Goal: Task Accomplishment & Management: Complete application form

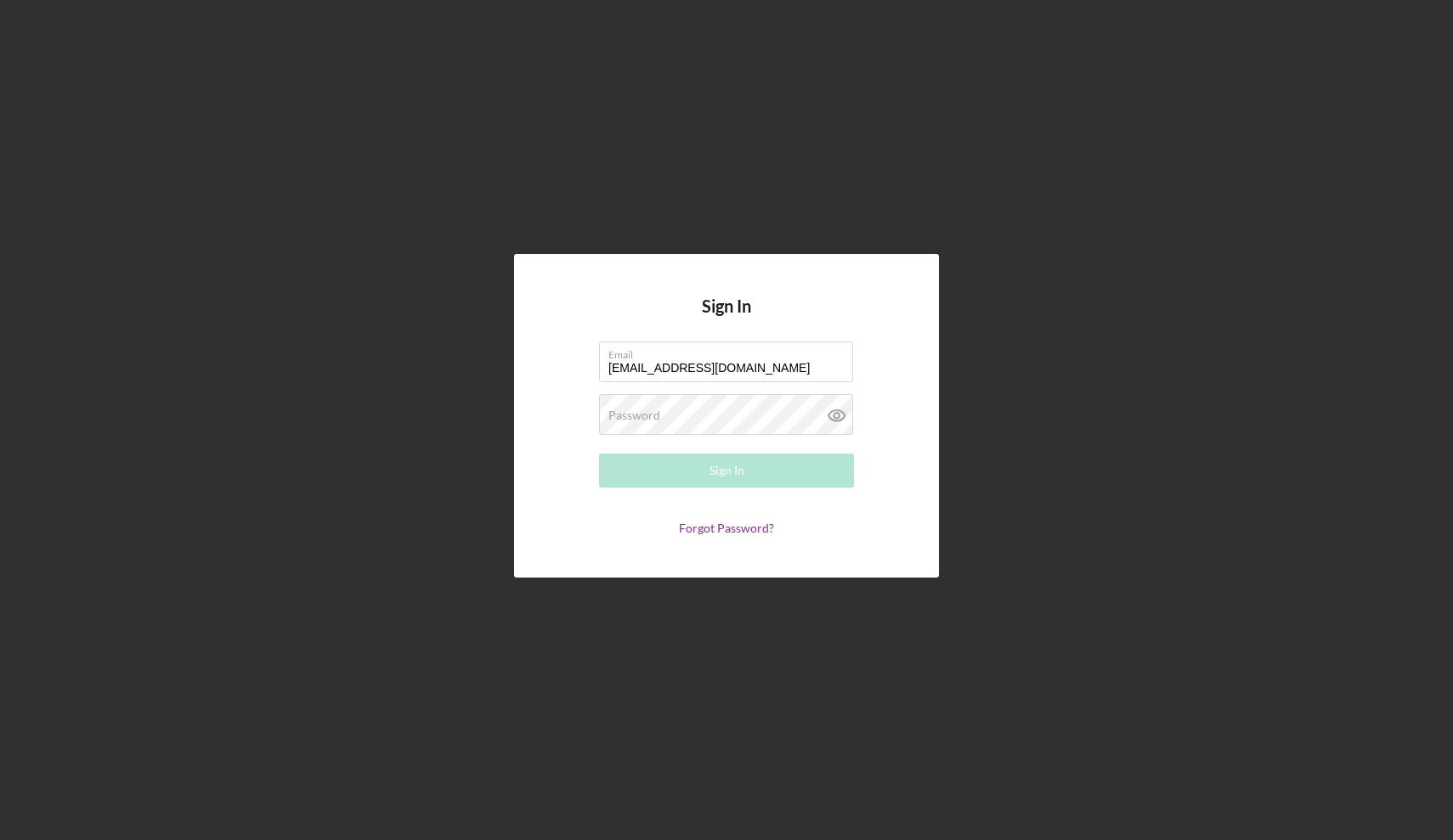
type input "[EMAIL_ADDRESS][DOMAIN_NAME]"
click at [569, 282] on div "Sign In Email [EMAIL_ADDRESS][DOMAIN_NAME] Password Required Sign In Forgot Pas…" at bounding box center [726, 415] width 424 height 323
click at [621, 415] on label "Password" at bounding box center [634, 415] width 52 height 14
click at [747, 470] on button "Sign In" at bounding box center [726, 471] width 255 height 34
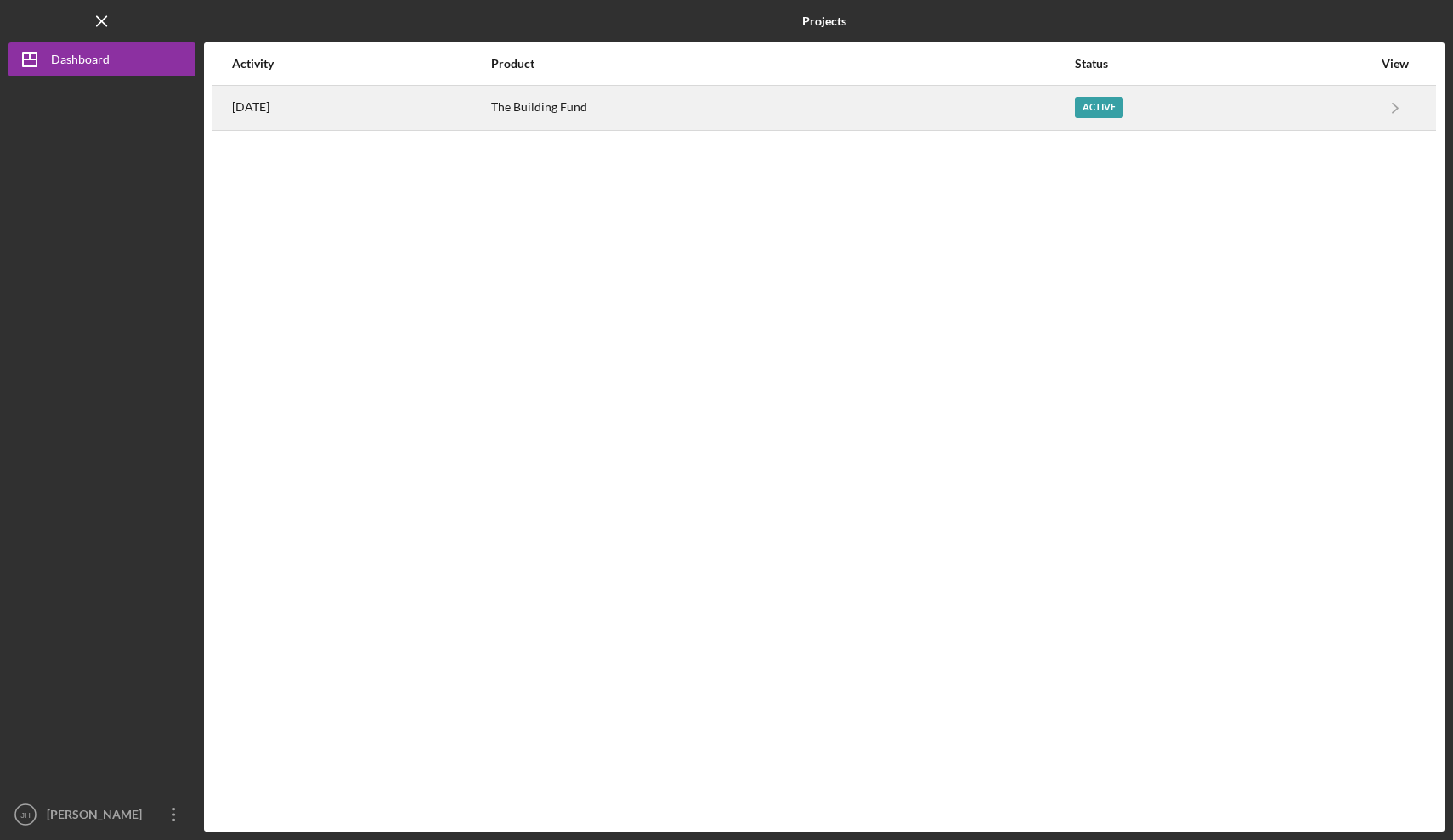
click at [1090, 107] on div "Active" at bounding box center [1099, 108] width 49 height 22
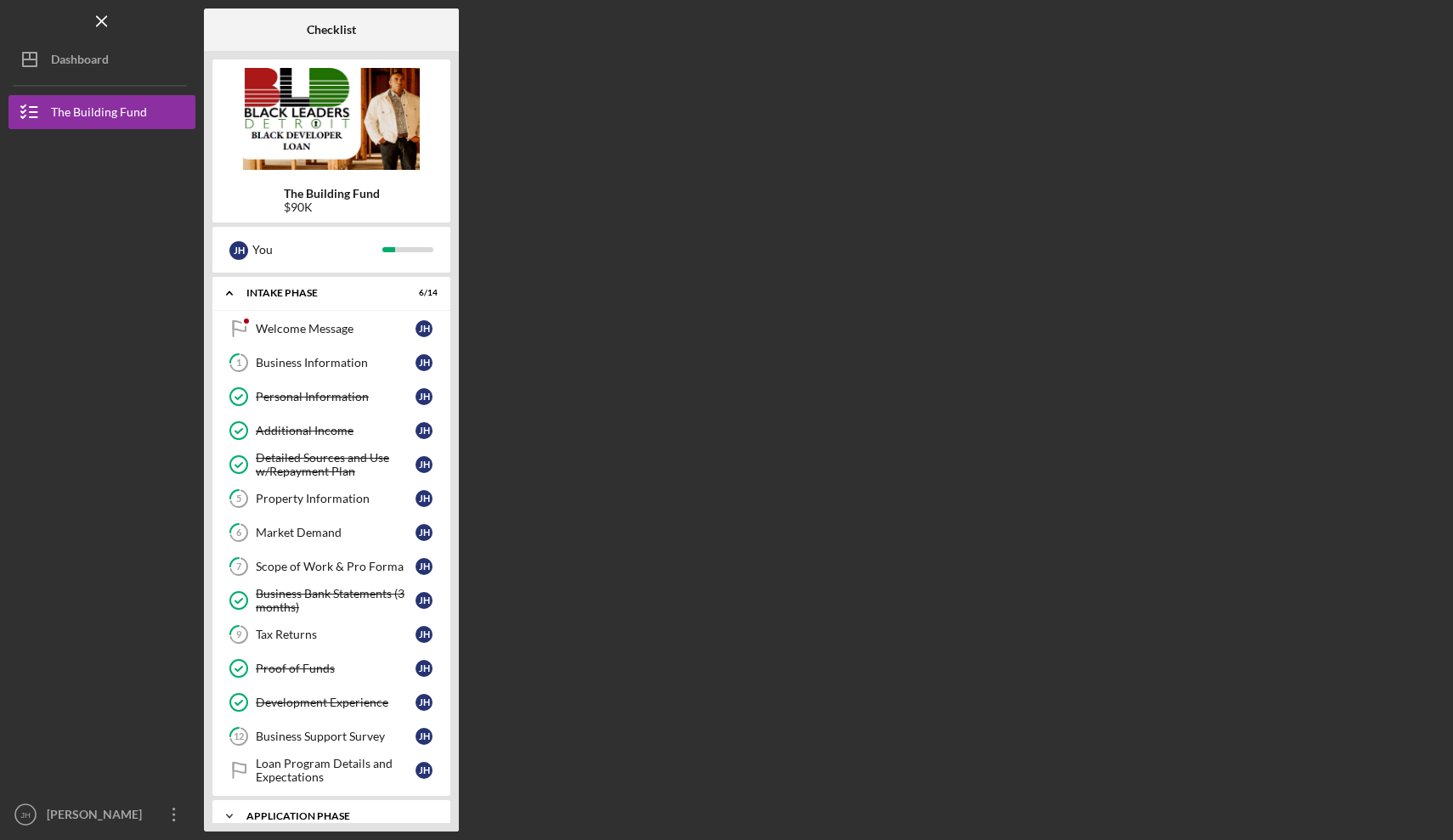
click at [269, 808] on div "Icon/Expander Application Phase 1 / 5" at bounding box center [331, 816] width 238 height 34
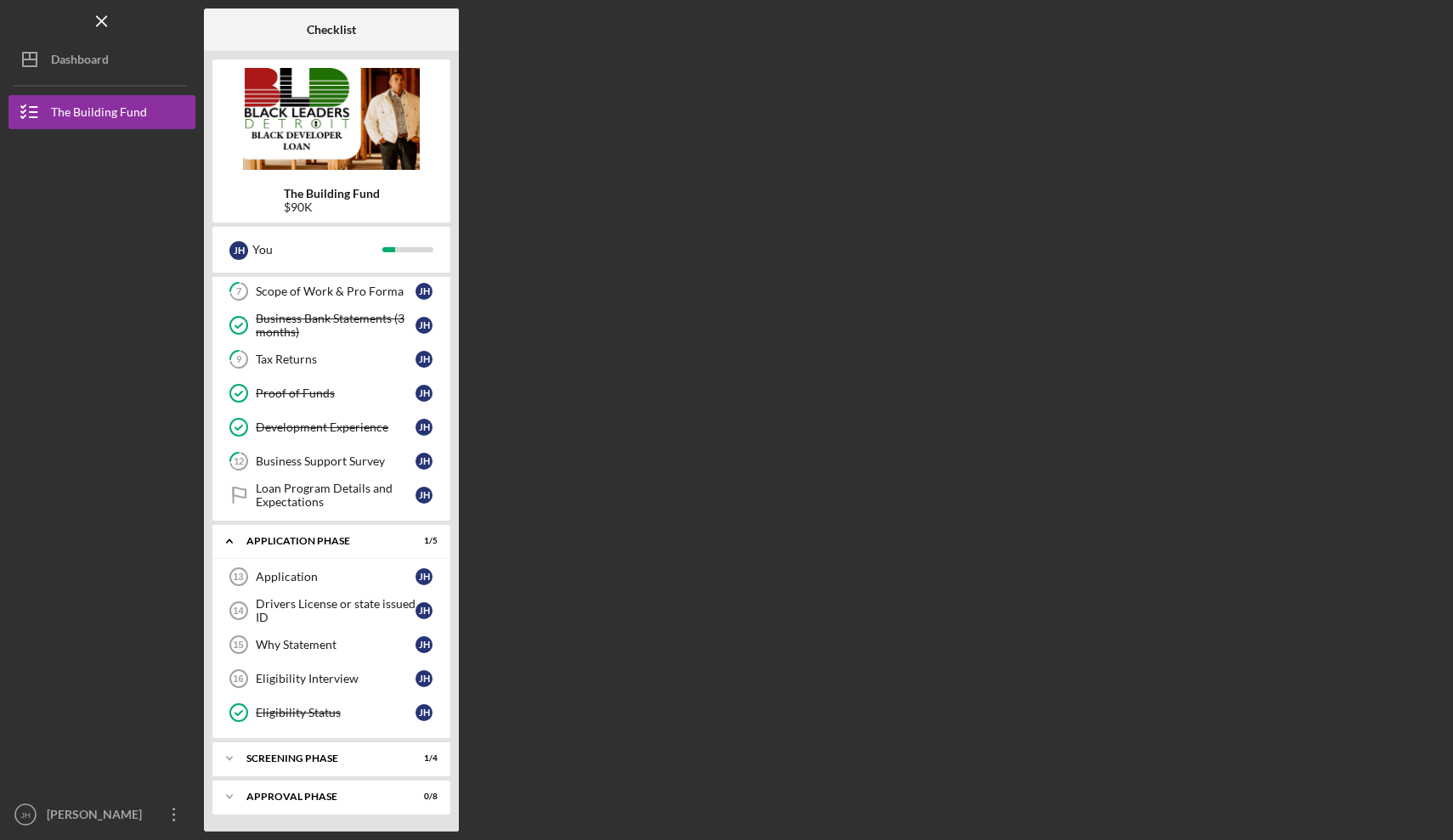
scroll to position [275, 0]
click at [299, 574] on div "Application" at bounding box center [335, 576] width 159 height 14
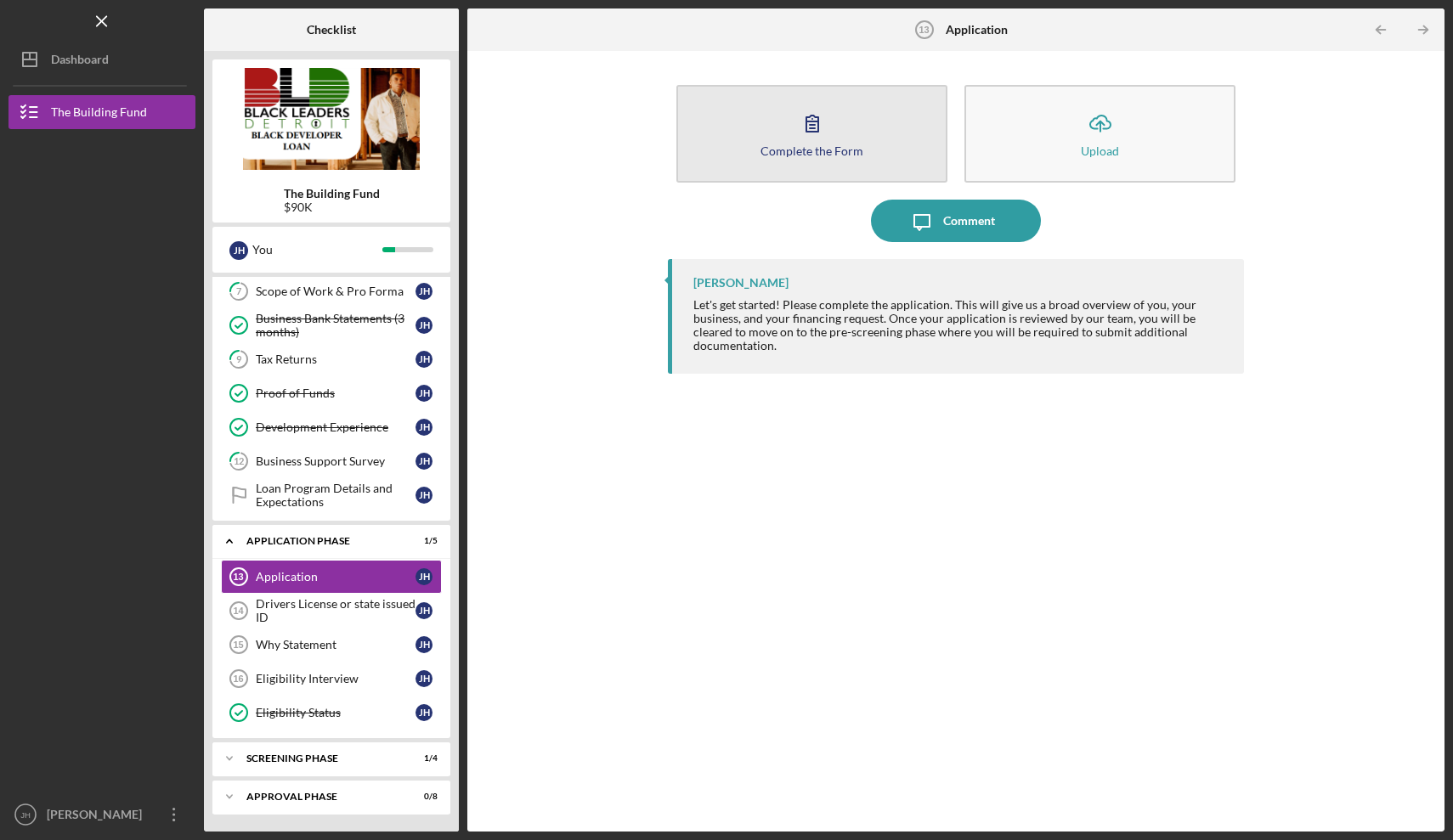
click at [805, 131] on icon "button" at bounding box center [812, 122] width 42 height 42
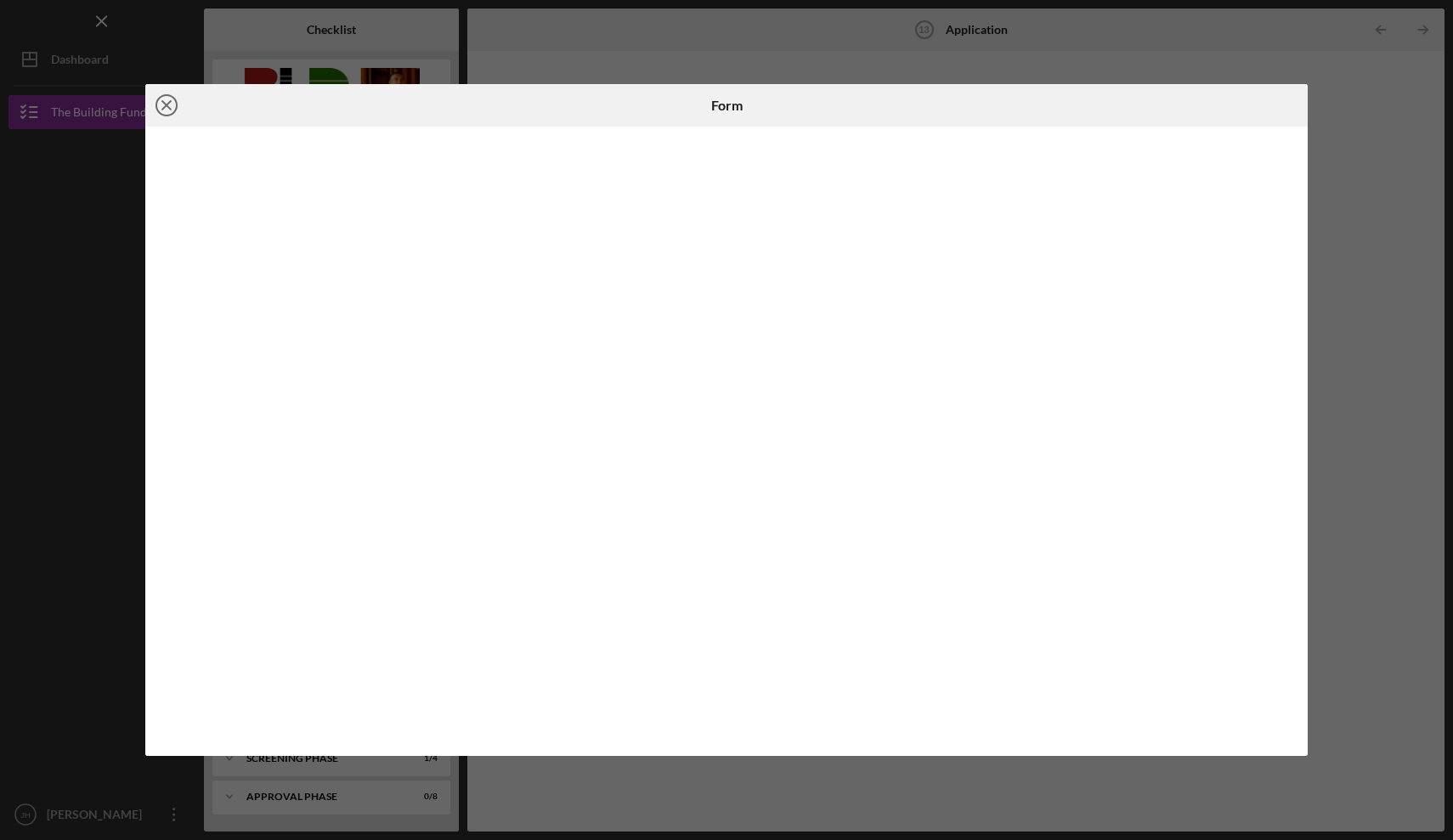
click at [172, 109] on icon "Icon/Close" at bounding box center [166, 104] width 42 height 42
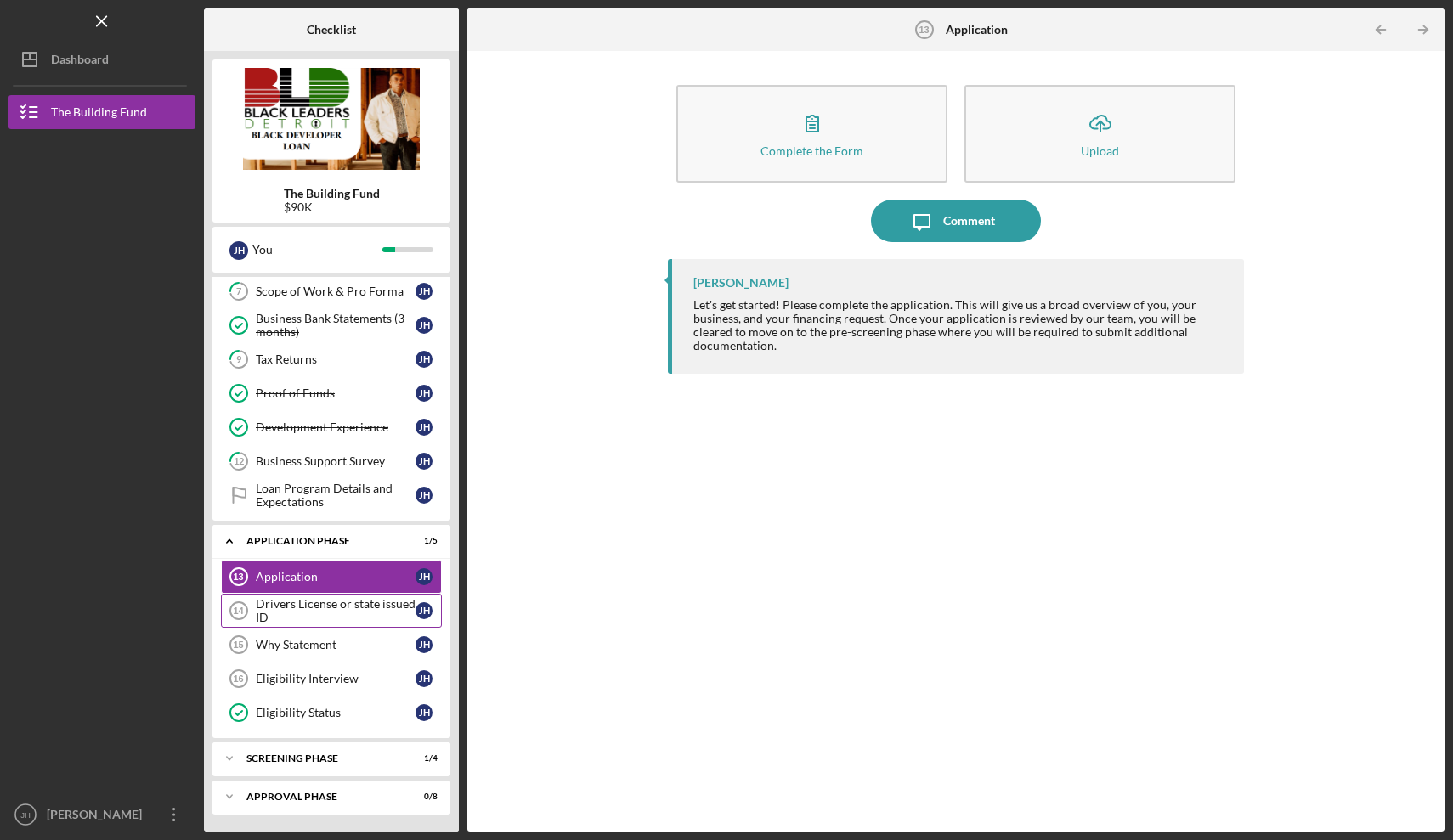
click at [336, 599] on div "Drivers License or state issued ID" at bounding box center [335, 610] width 159 height 27
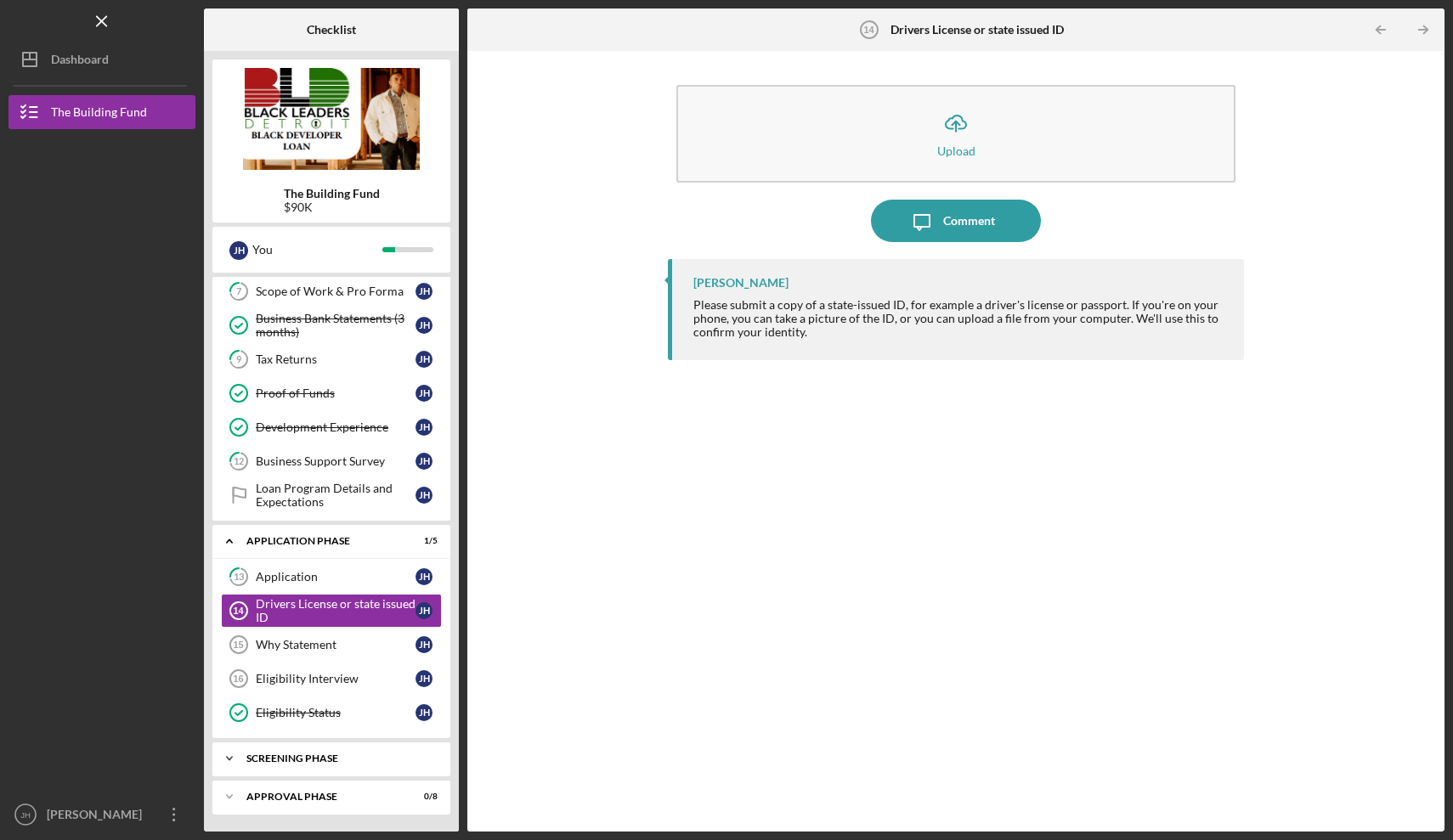
click at [270, 752] on div "Icon/Expander Screening Phase 1 / 4" at bounding box center [331, 758] width 238 height 34
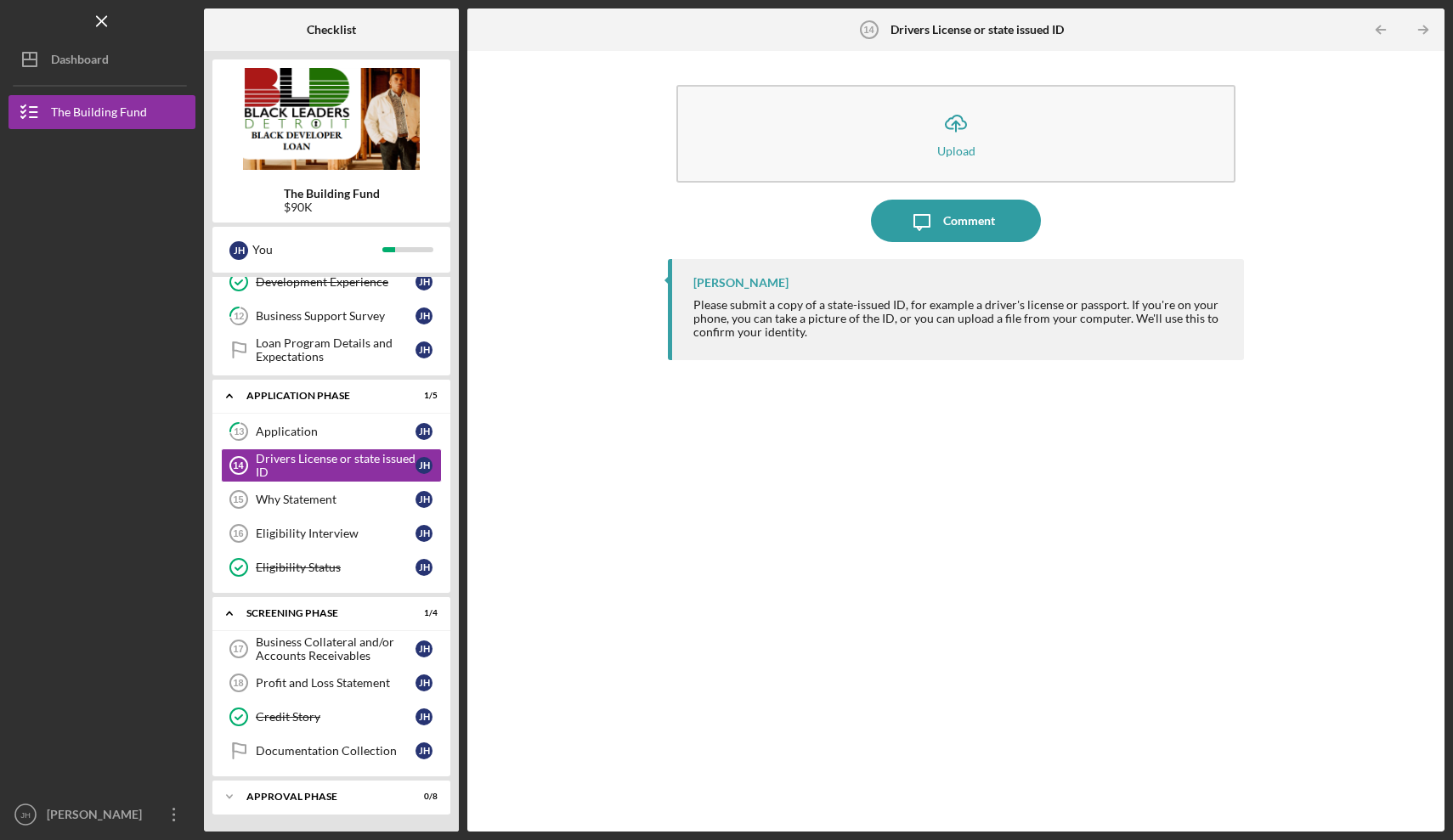
scroll to position [420, 0]
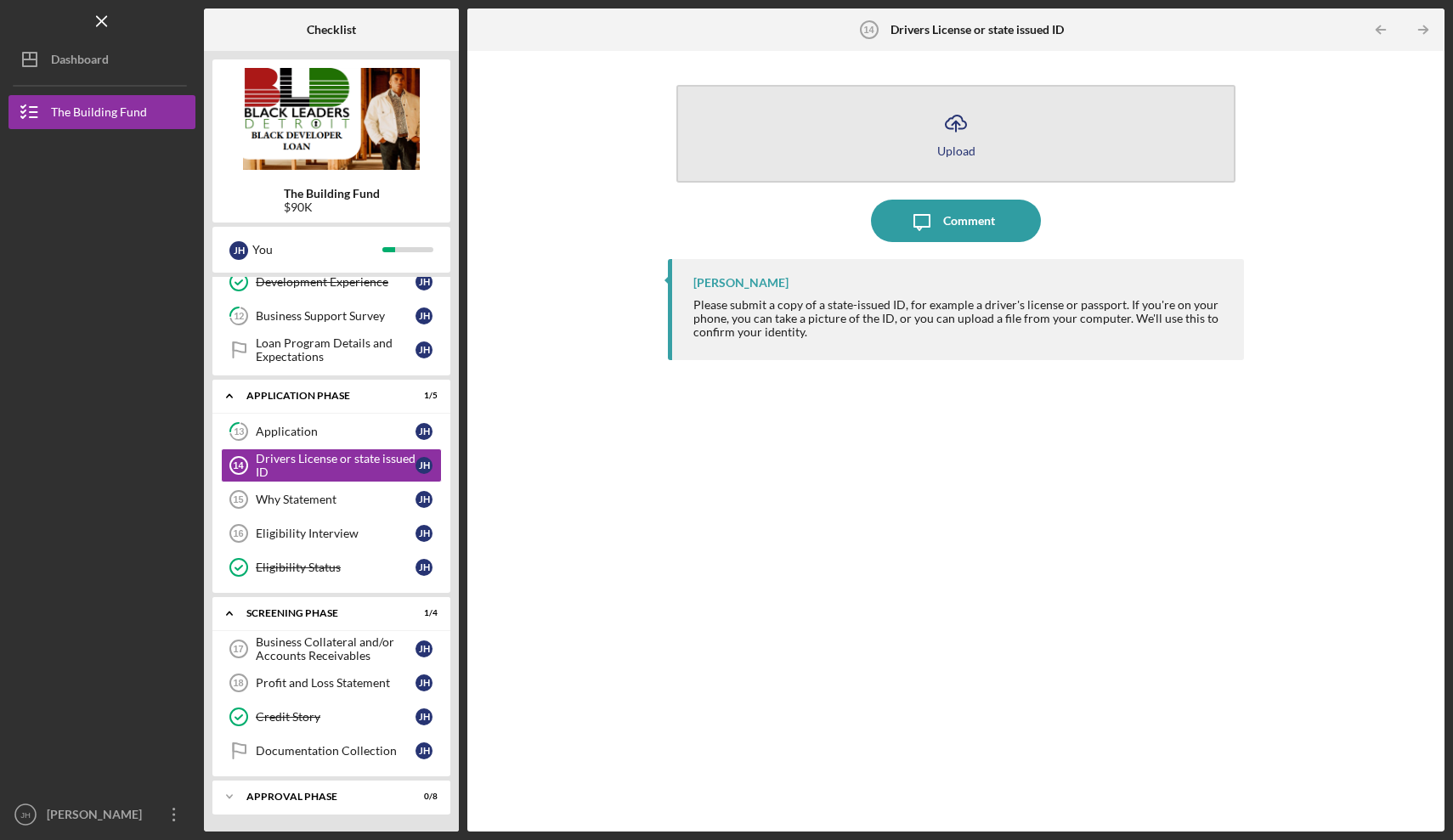
click at [950, 122] on icon "Icon/Upload" at bounding box center [955, 122] width 42 height 42
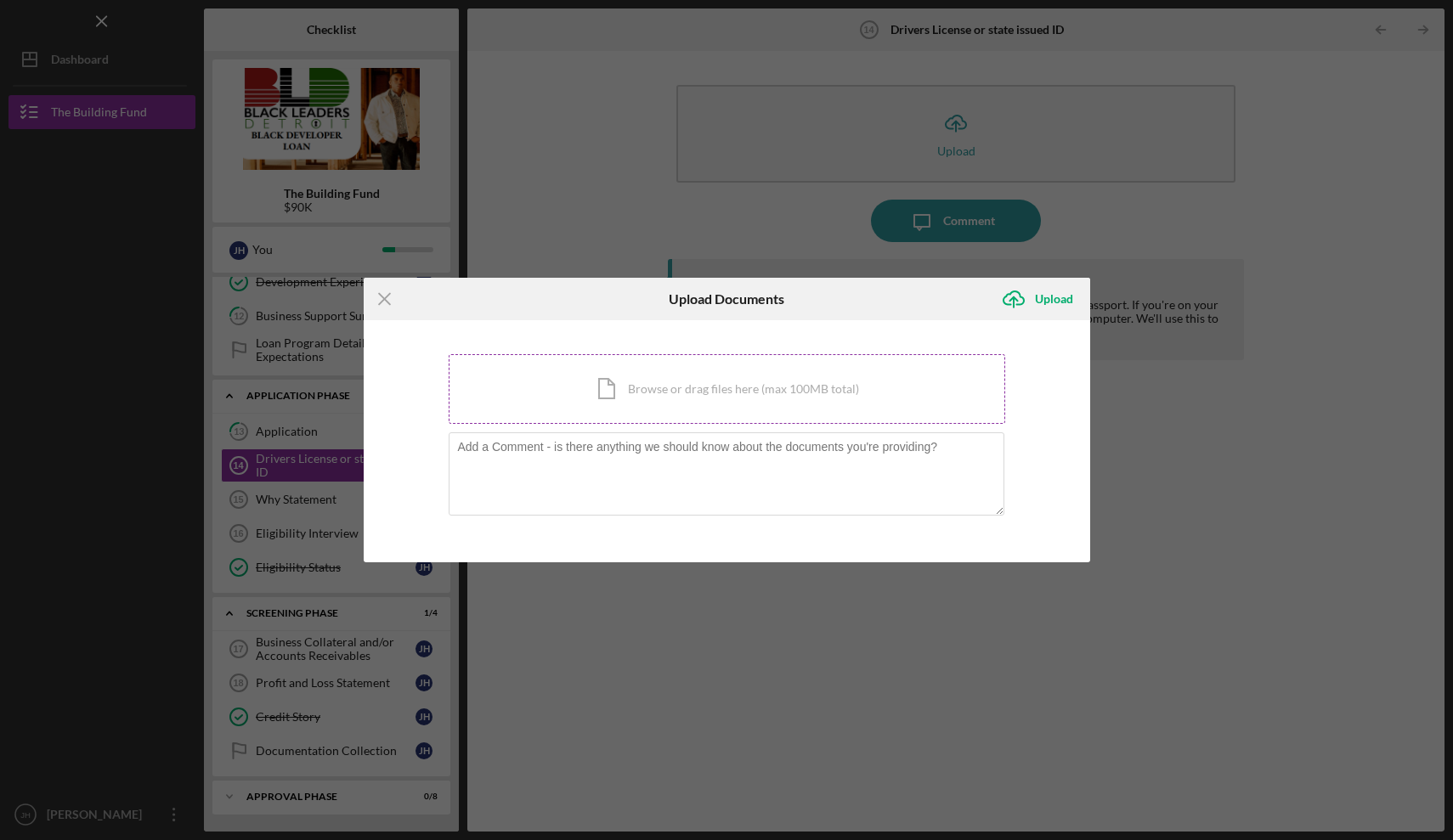
click at [749, 387] on div "Icon/Document Browse or drag files here (max 100MB total) Tap to choose files o…" at bounding box center [727, 388] width 557 height 69
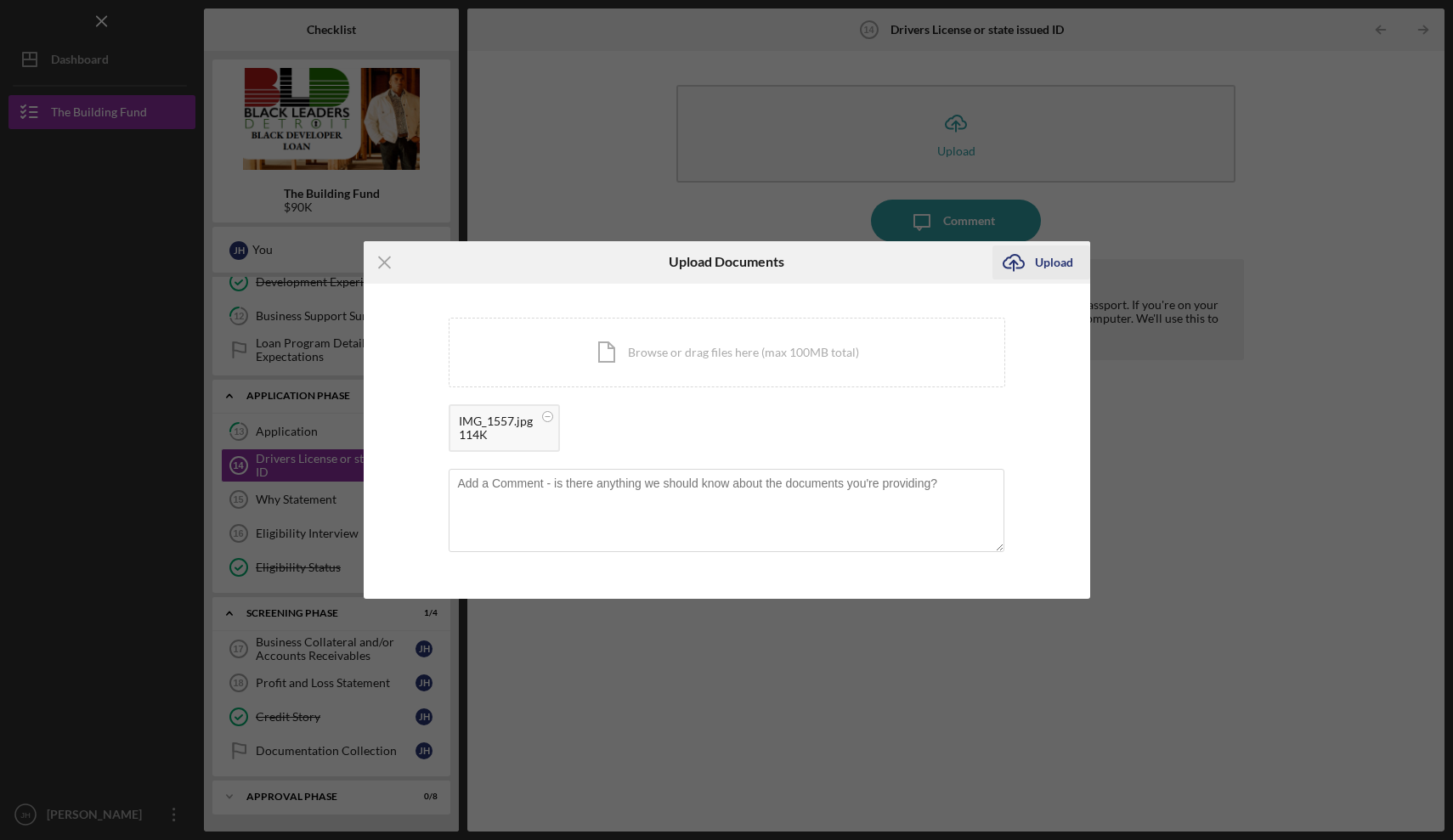
click at [1061, 265] on div "Upload" at bounding box center [1054, 263] width 38 height 34
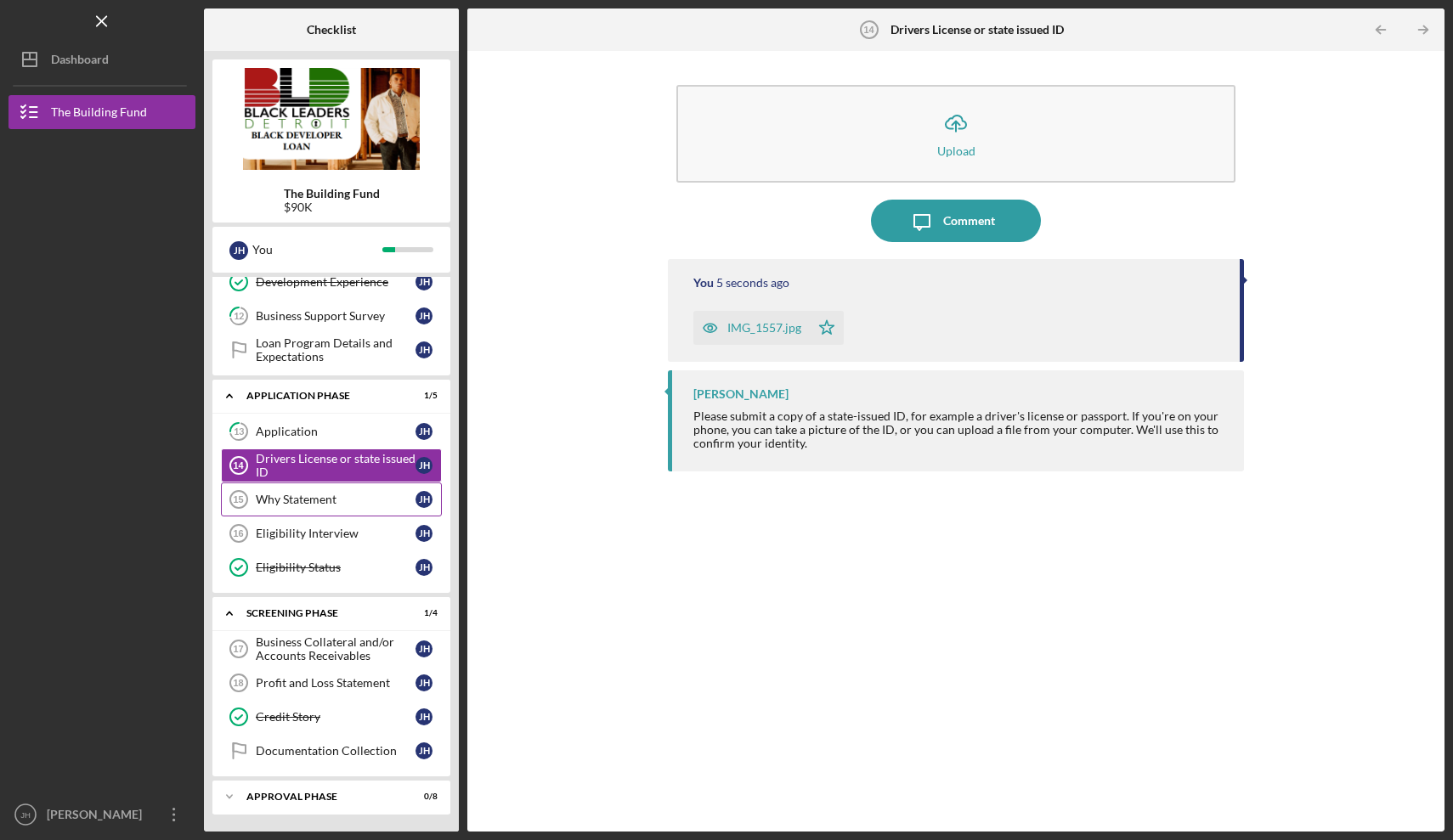
click at [332, 501] on div "Why Statement" at bounding box center [335, 499] width 159 height 14
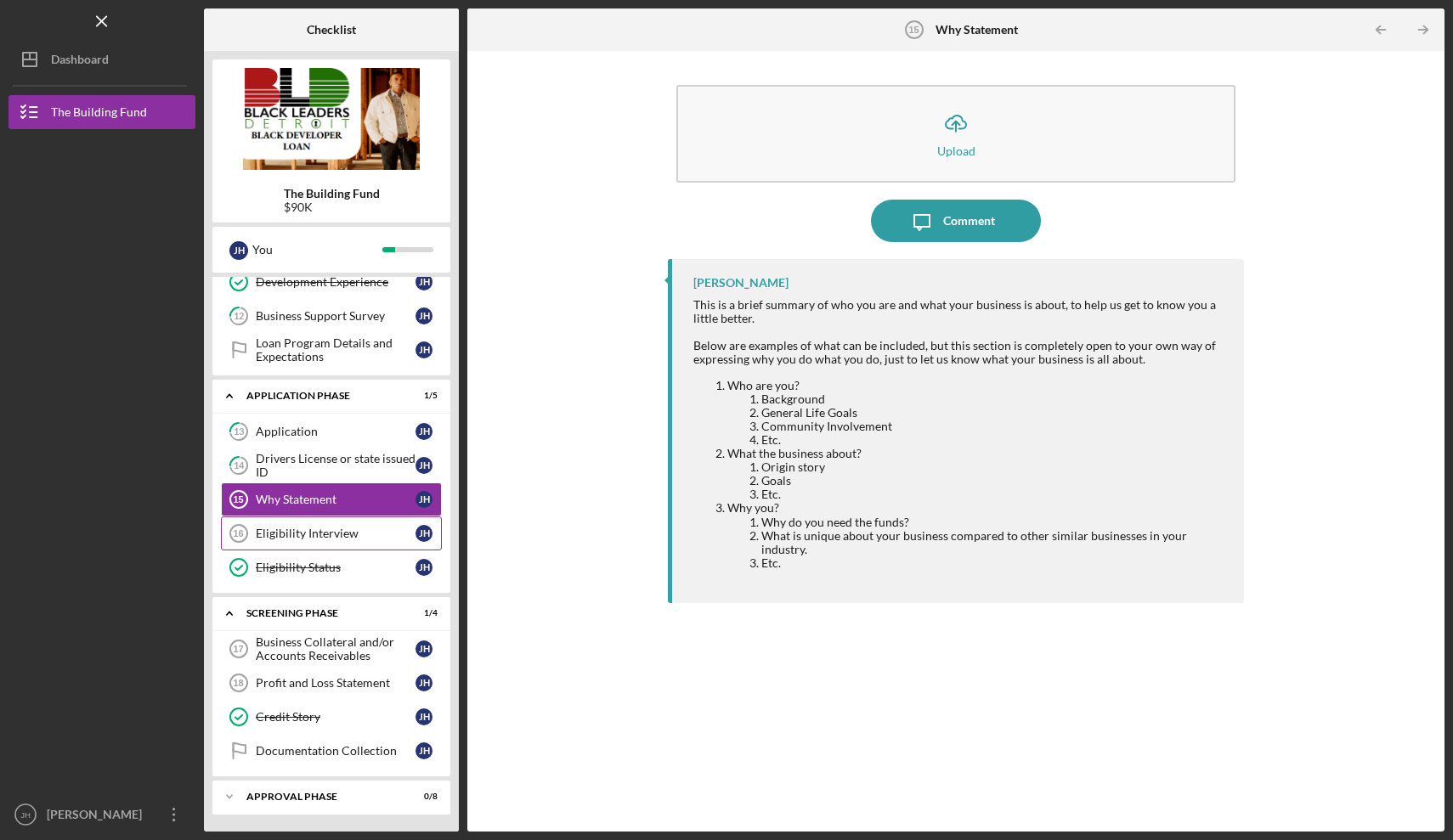
click at [321, 529] on div "Eligibility Interview" at bounding box center [335, 533] width 159 height 14
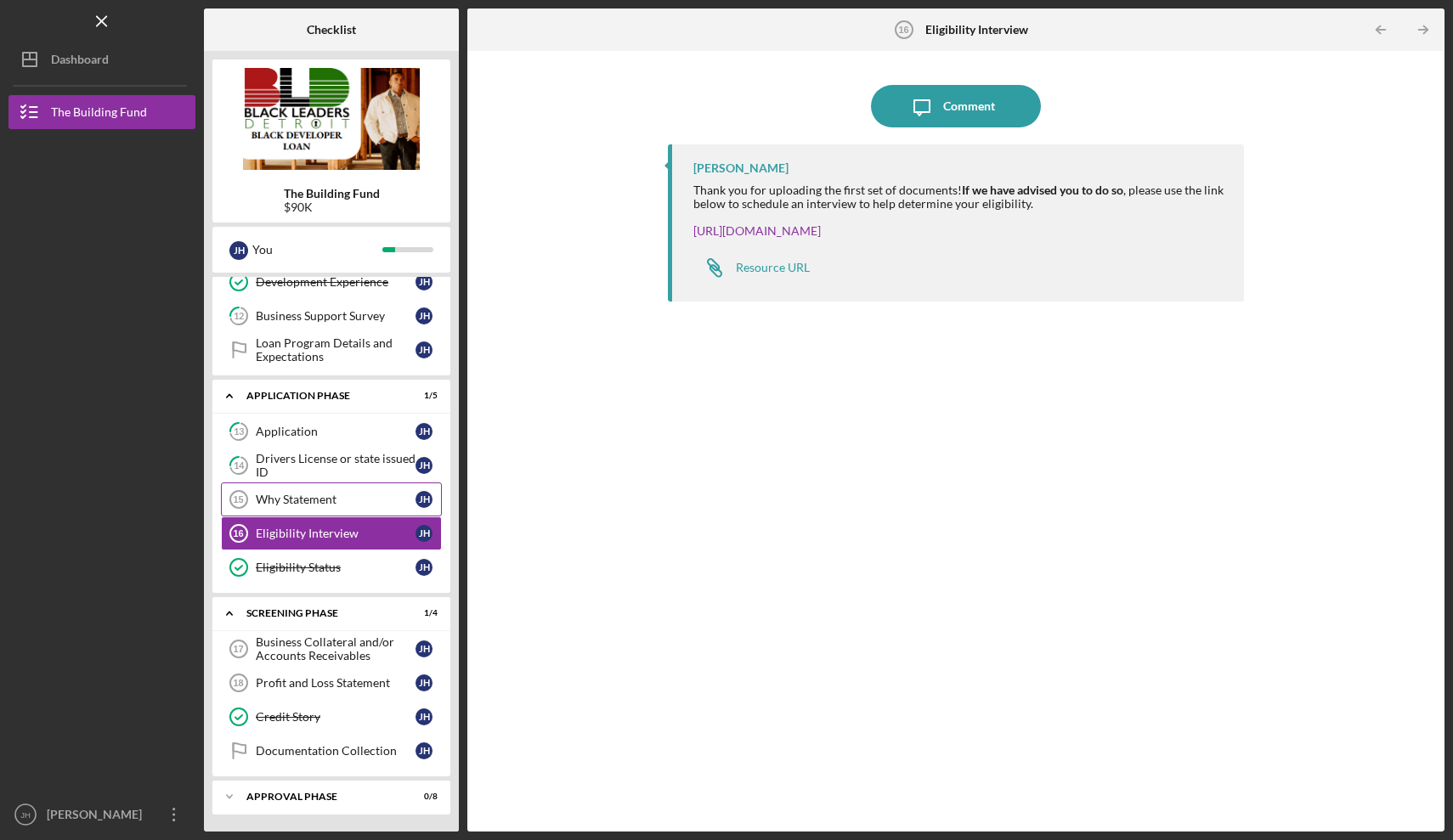
click at [324, 492] on link "Why Statement 15 Why Statement [PERSON_NAME]" at bounding box center [331, 500] width 221 height 34
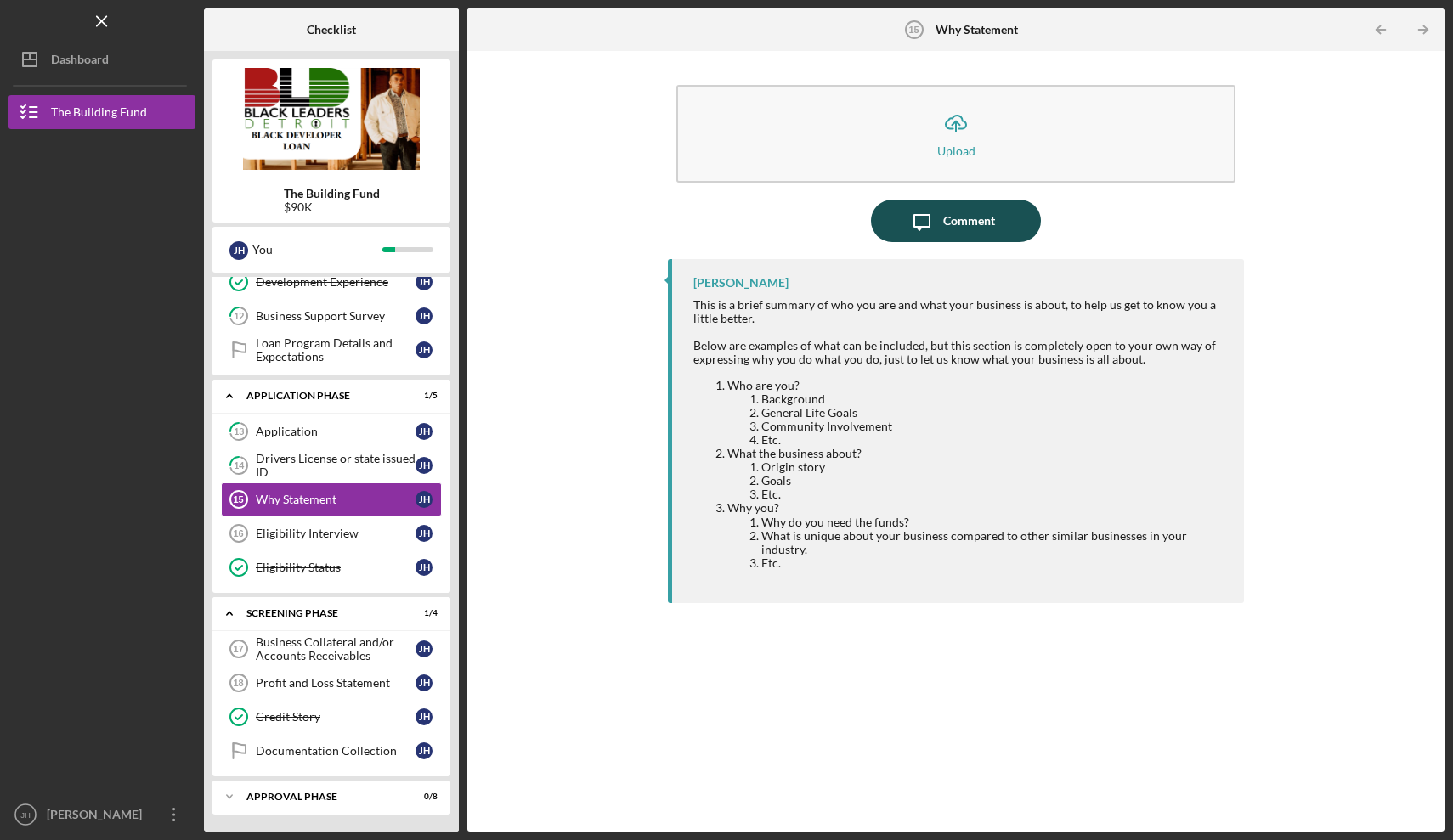
click at [938, 218] on icon "Icon/Message" at bounding box center [922, 221] width 42 height 42
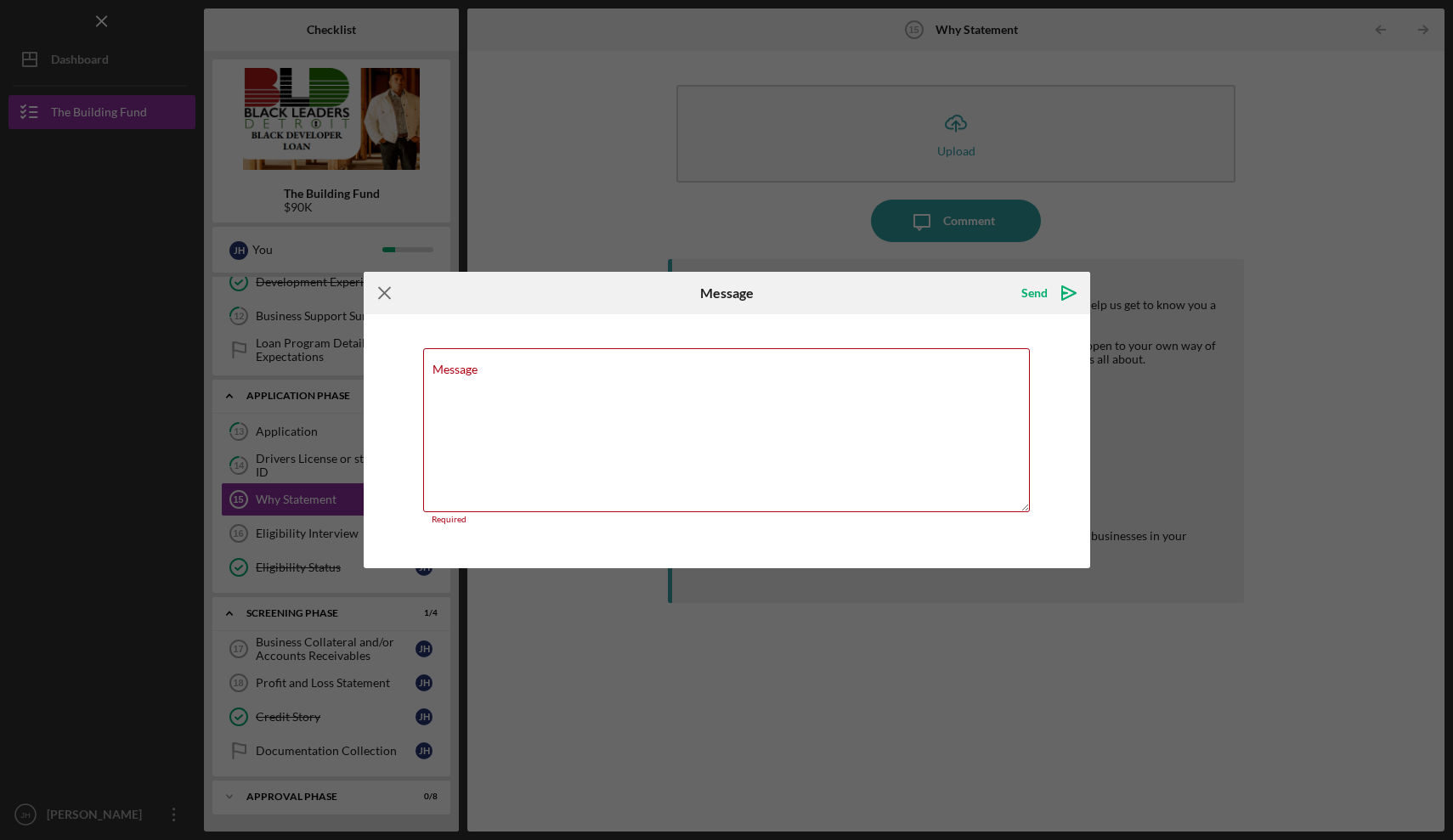
click at [381, 298] on icon "Icon/Menu Close" at bounding box center [385, 293] width 42 height 42
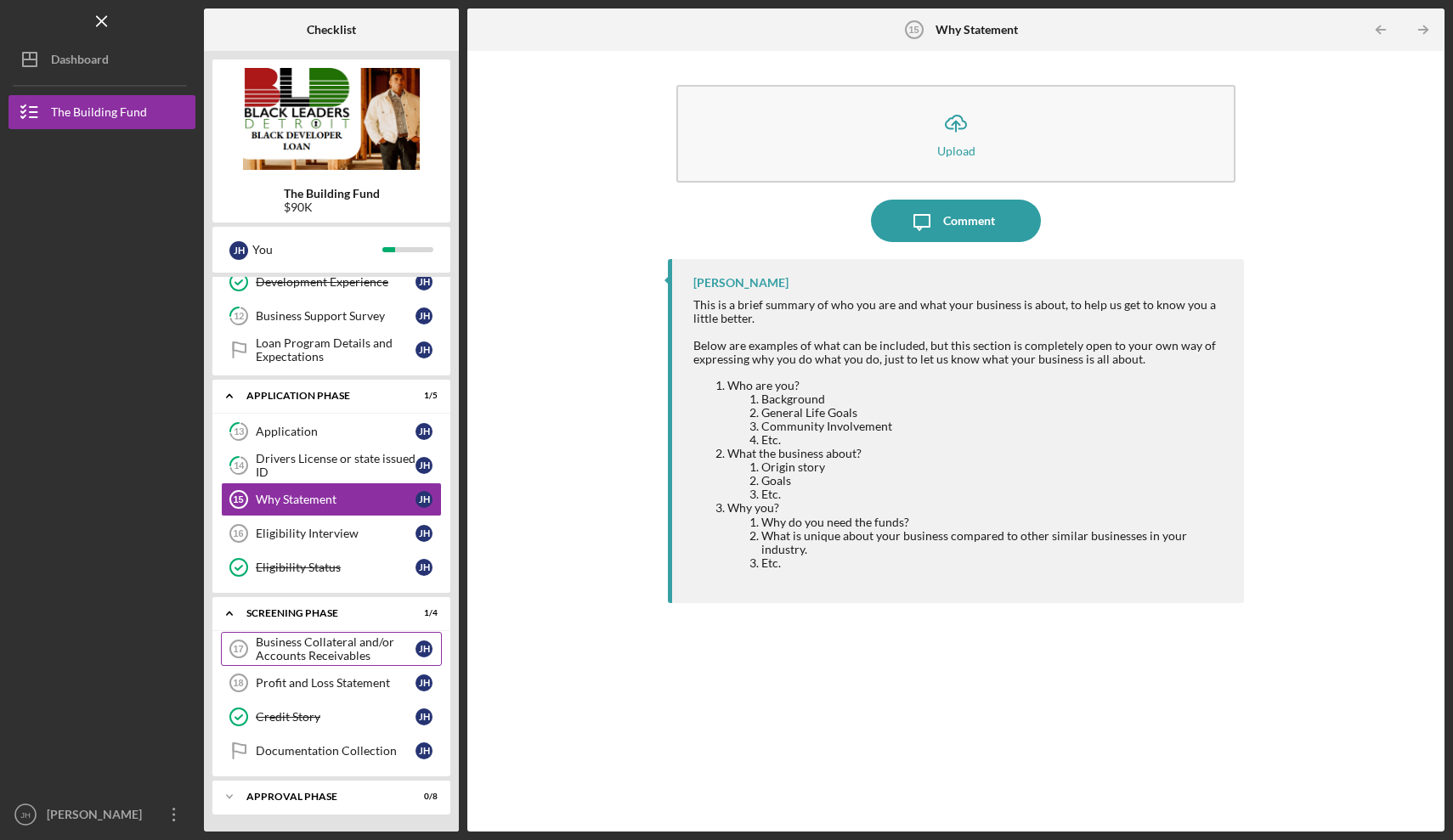
click at [314, 646] on div "Business Collateral and/or Accounts Receivables" at bounding box center [335, 648] width 159 height 27
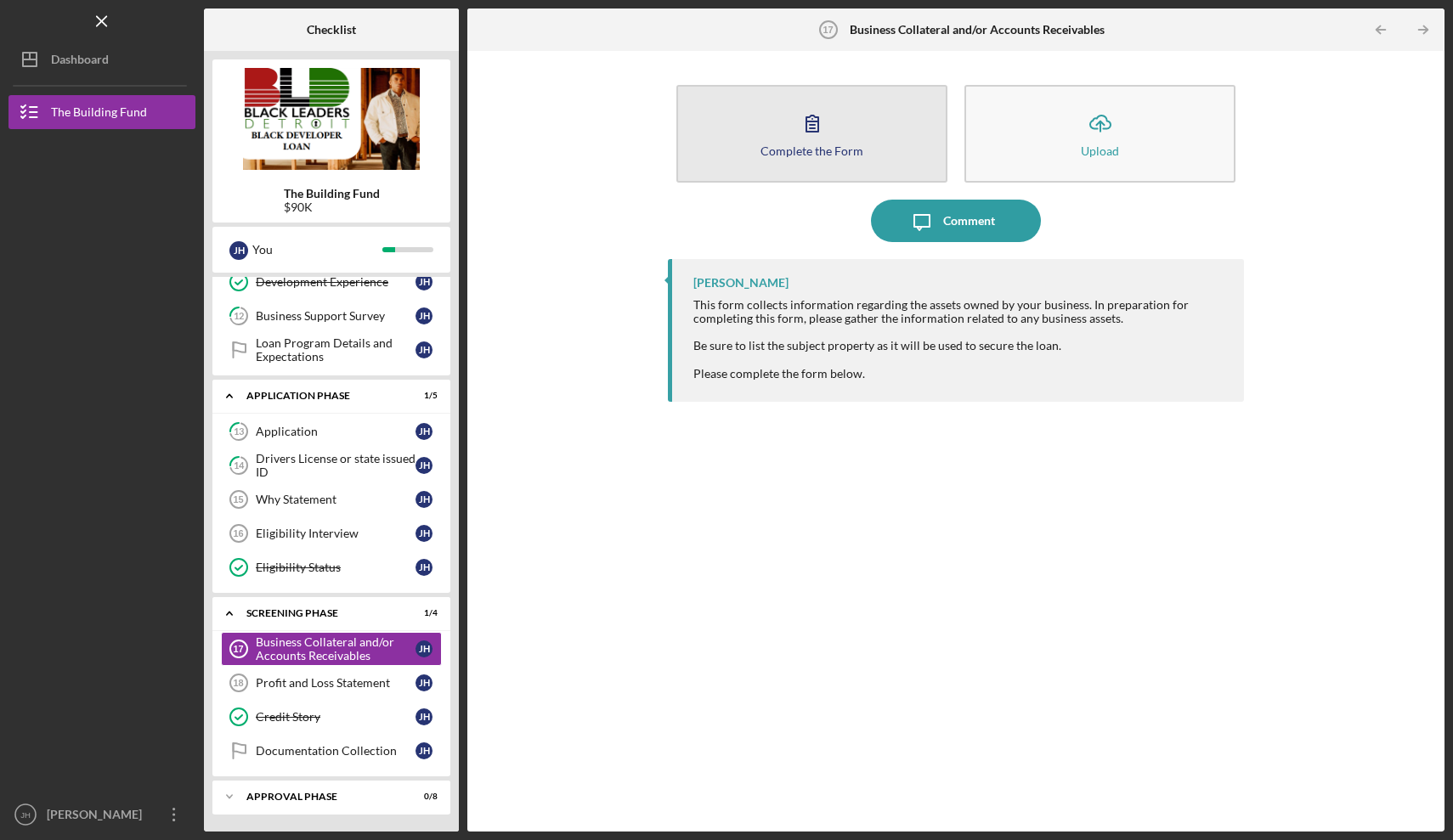
click at [795, 144] on div "Complete the Form" at bounding box center [812, 150] width 103 height 13
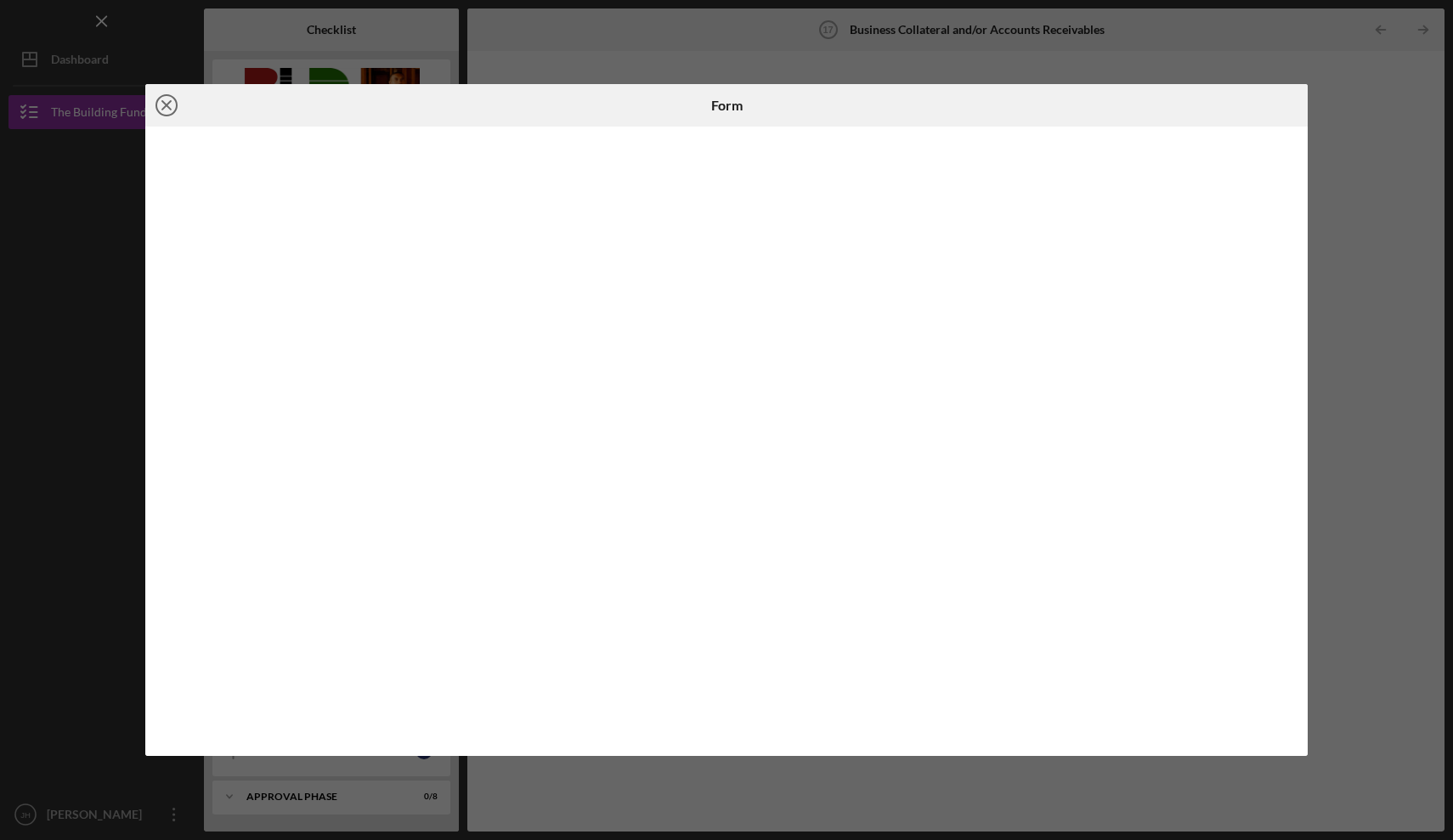
click at [168, 106] on line at bounding box center [166, 104] width 8 height 8
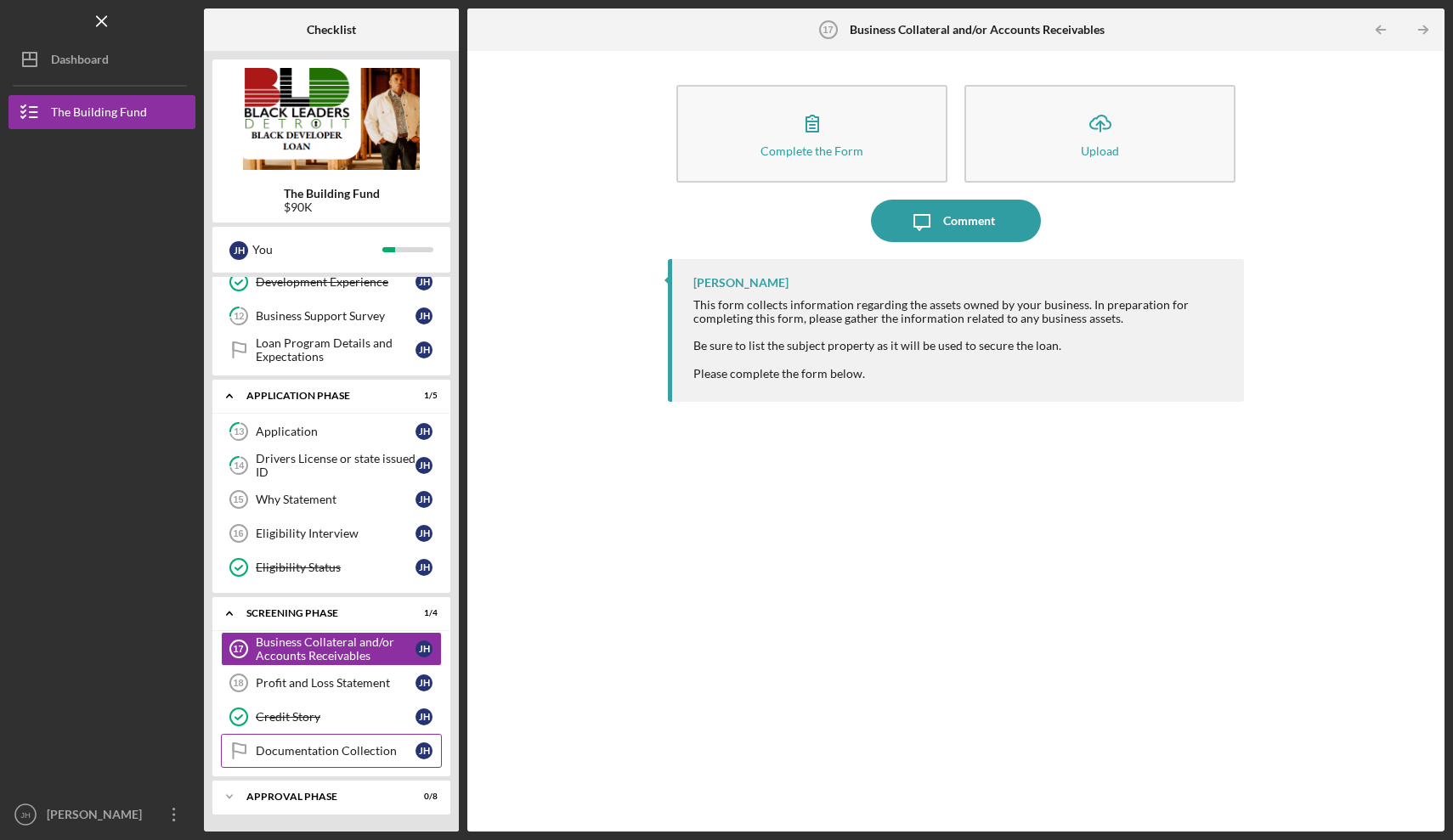
click at [345, 746] on div "Documentation Collection" at bounding box center [335, 750] width 159 height 14
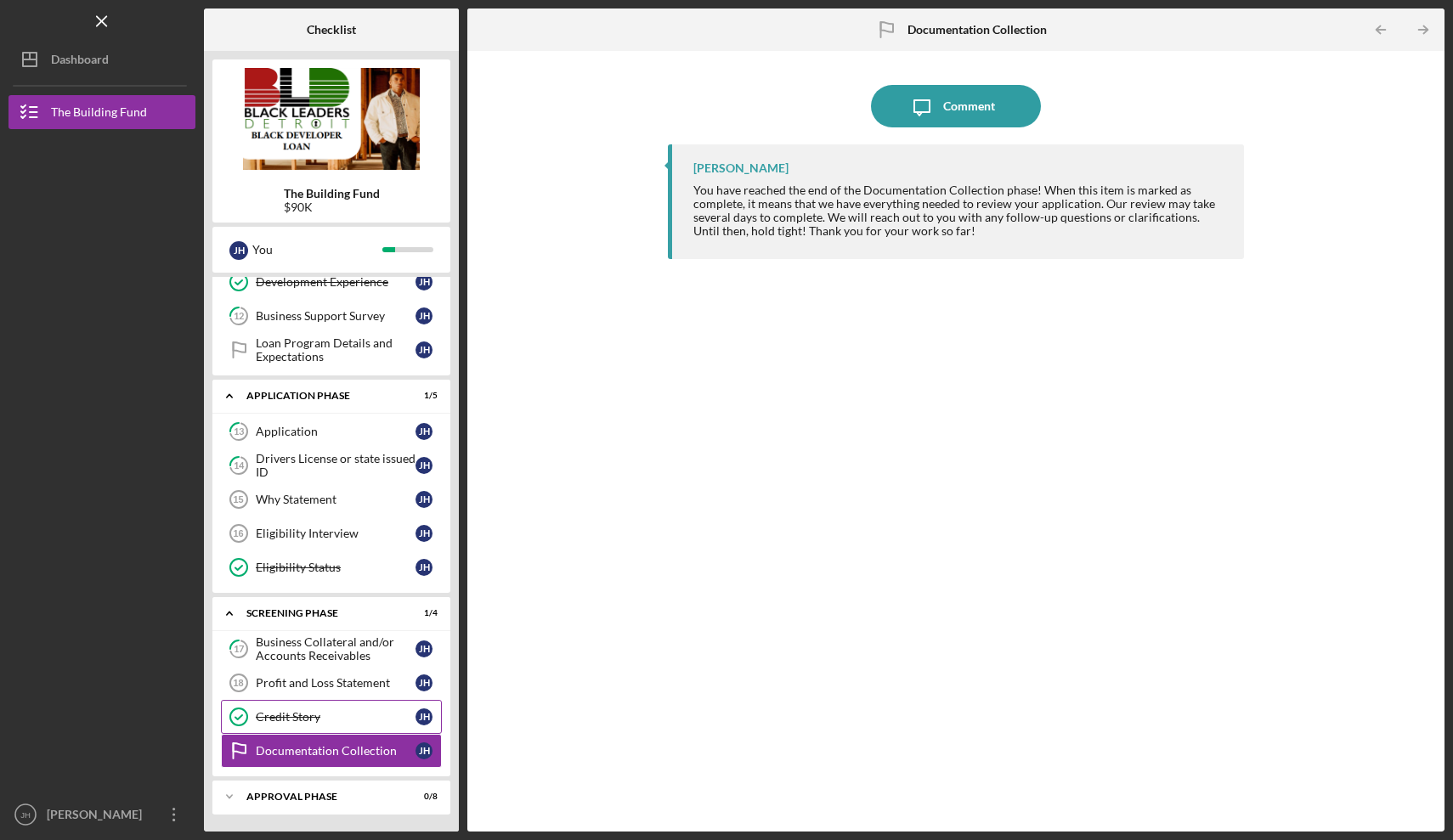
click at [328, 709] on div "Credit Story" at bounding box center [335, 716] width 159 height 14
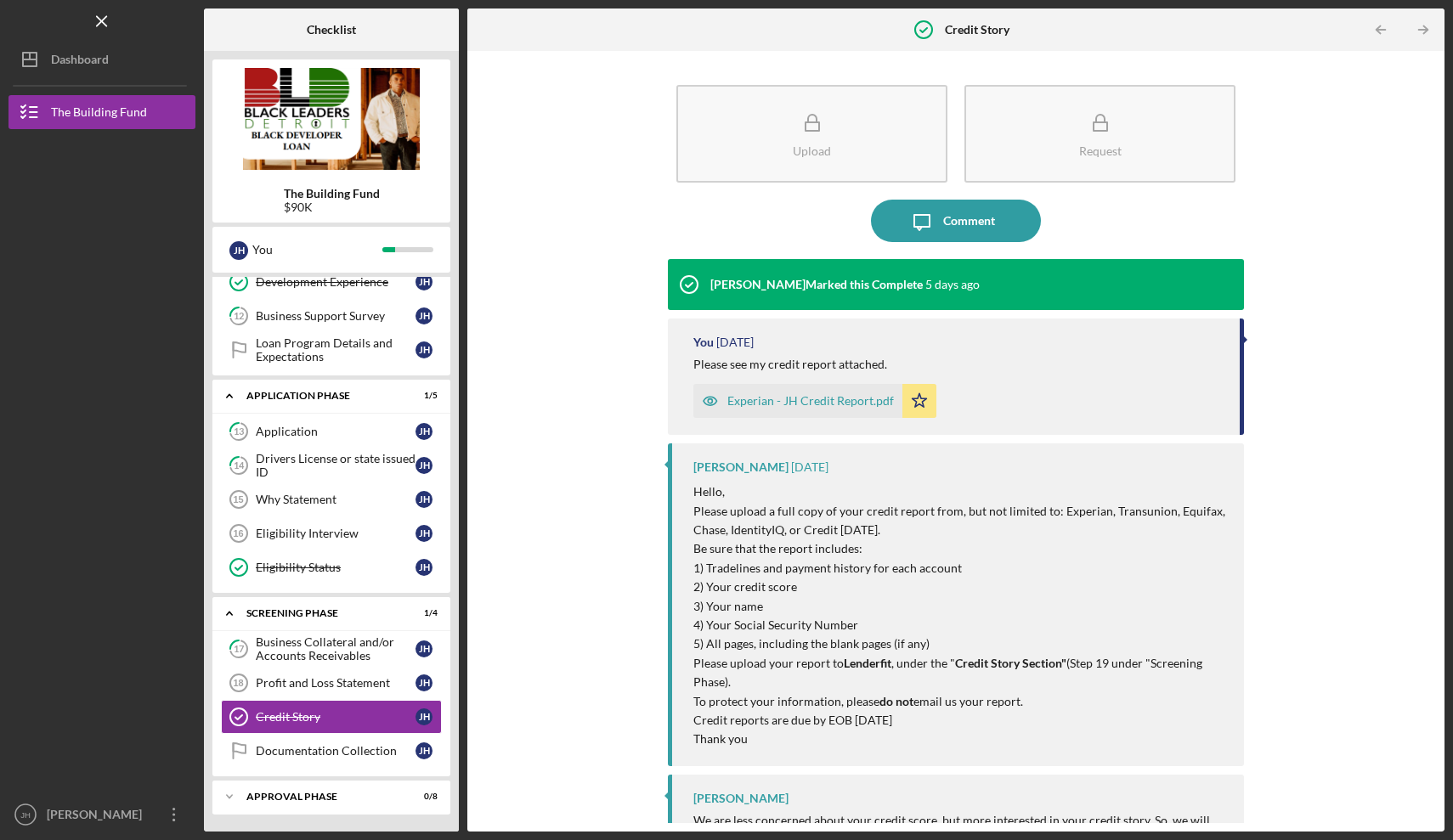
click at [514, 441] on div "Upload Request Icon/Message Comment [PERSON_NAME] Marked this Complete [DATE] Y…" at bounding box center [956, 441] width 960 height 763
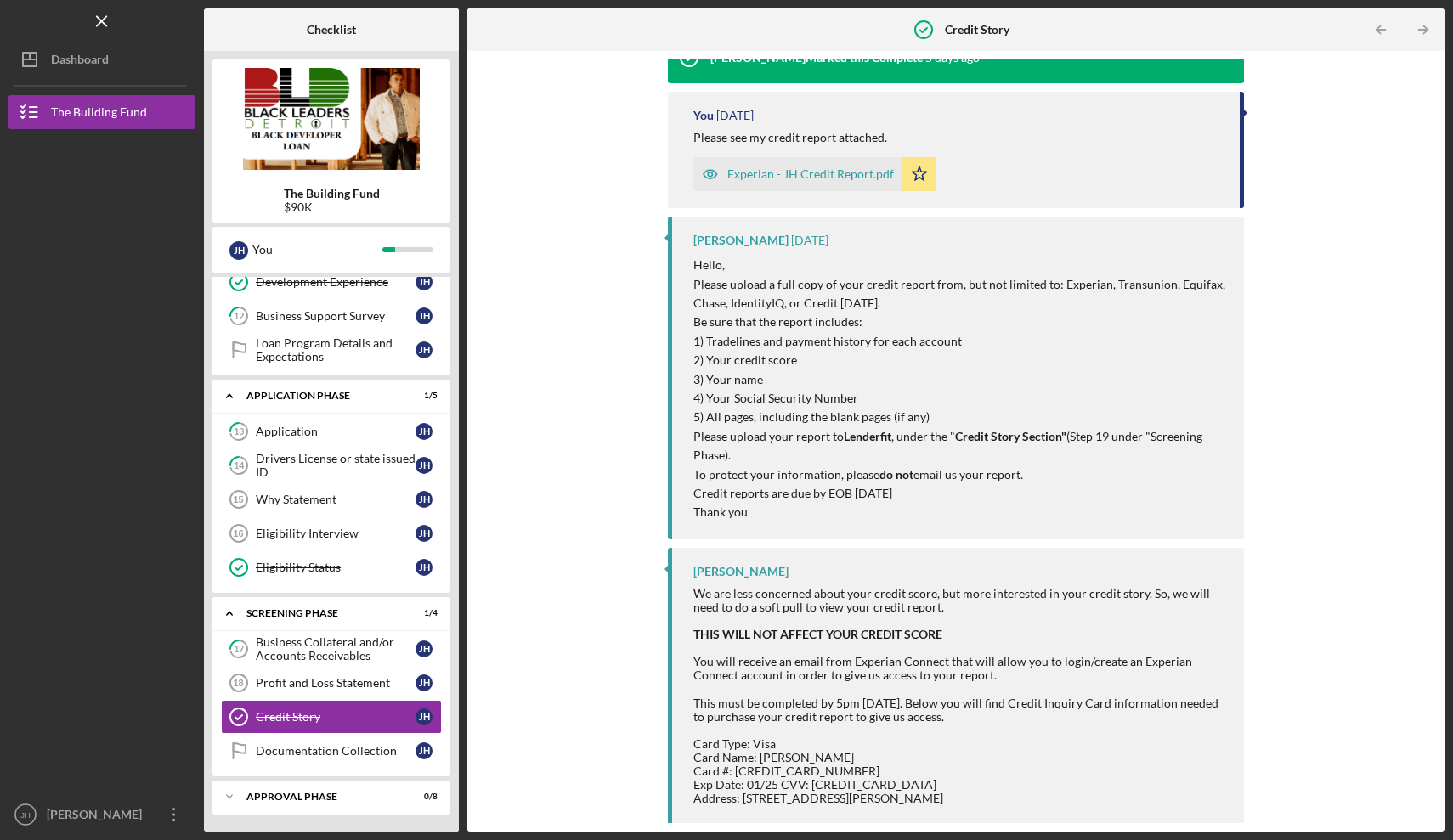
scroll to position [224, 0]
click at [472, 375] on div "Upload Request Icon/Message Comment [PERSON_NAME] Marked this Complete [DATE] Y…" at bounding box center [956, 441] width 976 height 781
click at [268, 790] on div "Icon/Expander Approval Phase 0 / 8" at bounding box center [331, 797] width 238 height 34
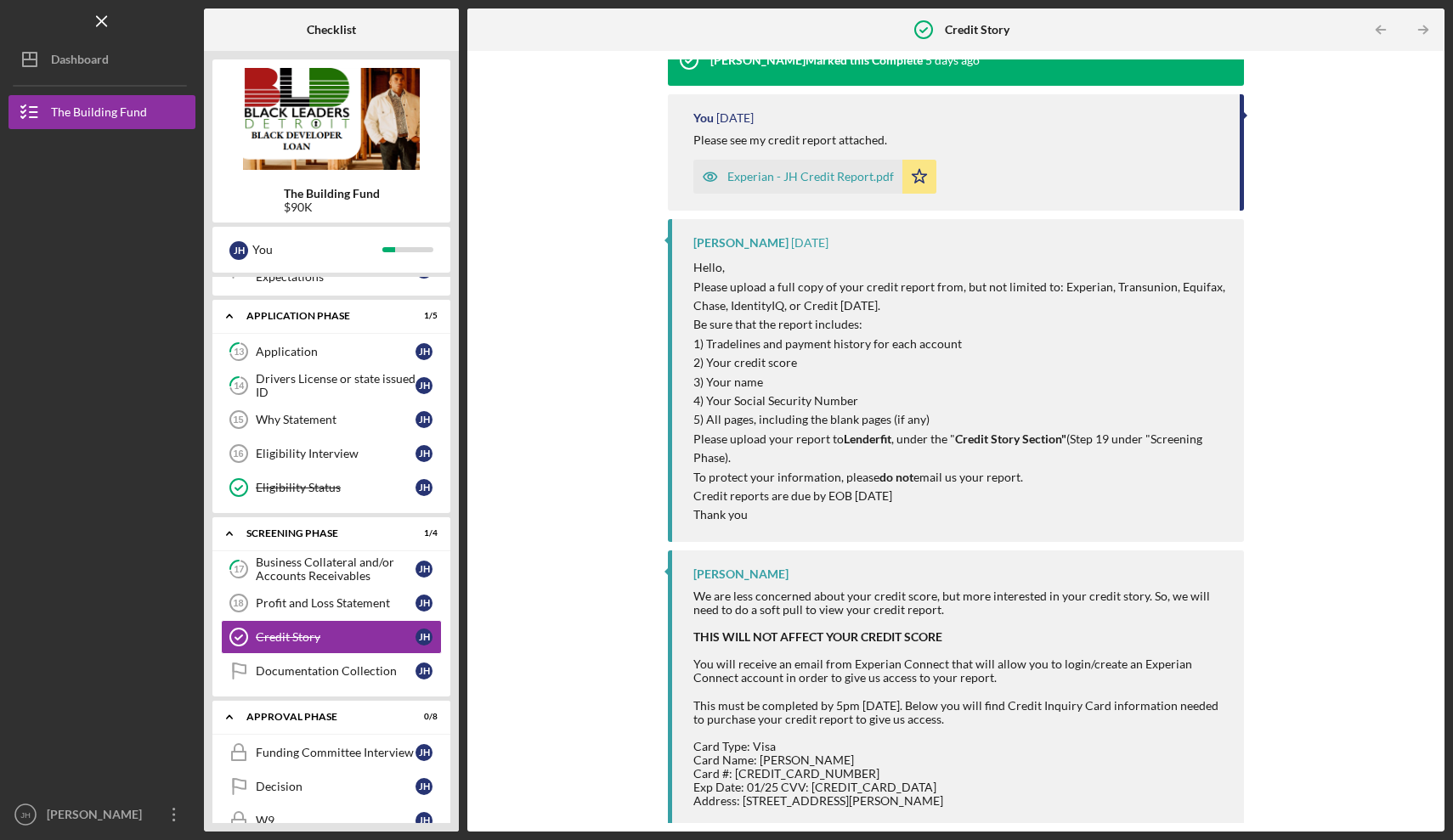
scroll to position [479, 0]
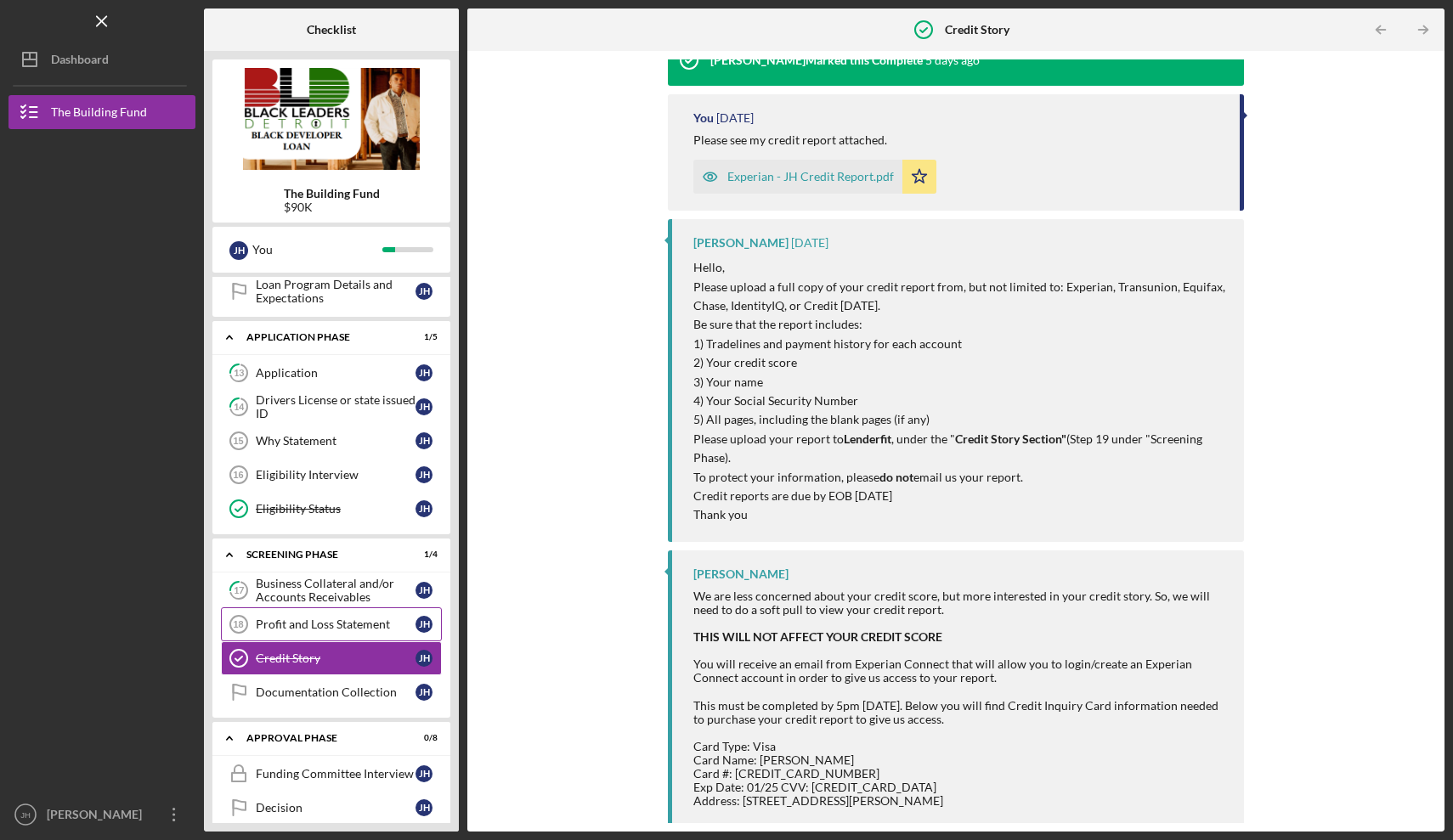
click at [277, 621] on div "Profit and Loss Statement" at bounding box center [335, 624] width 159 height 14
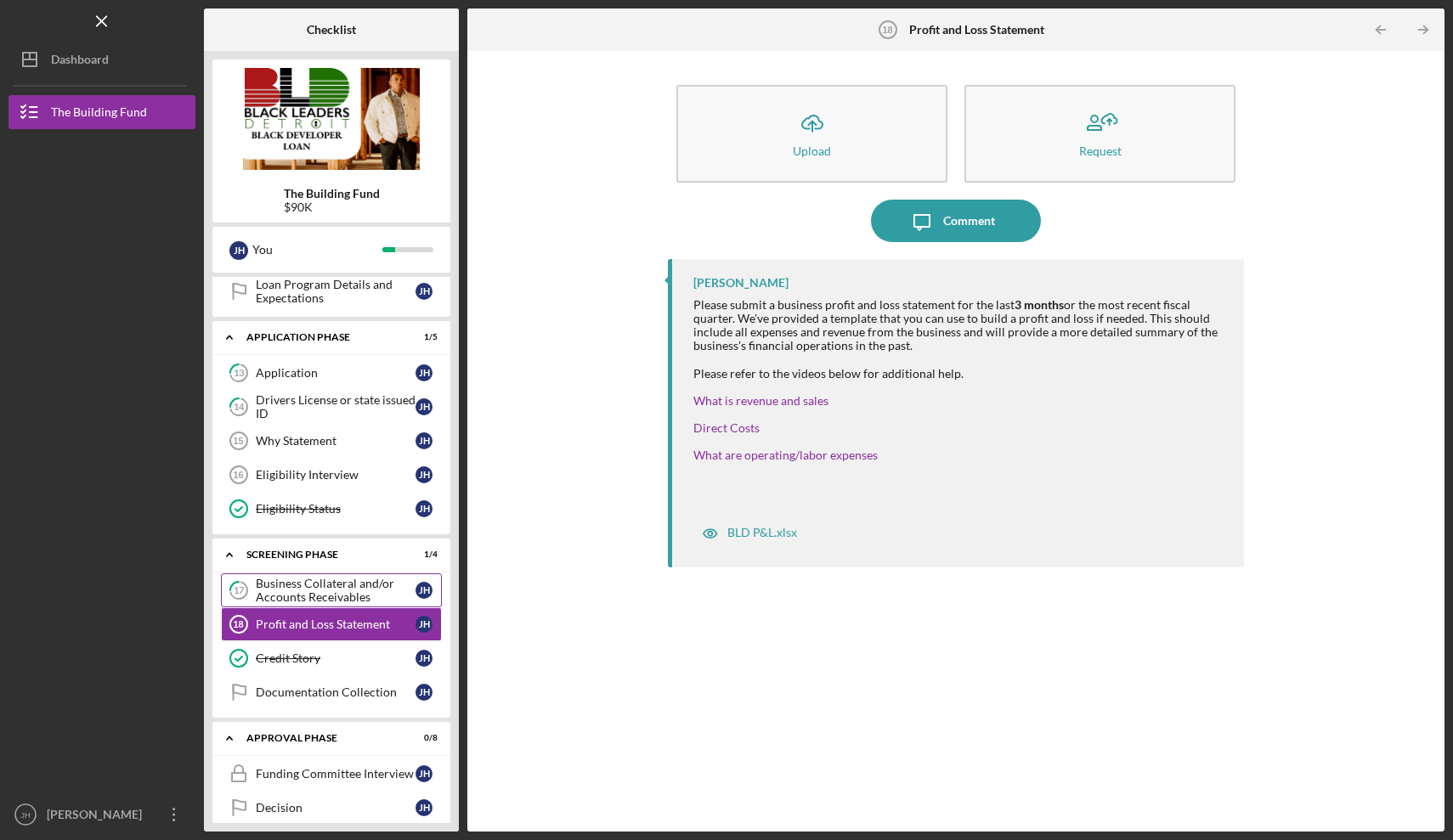
click at [291, 587] on div "Business Collateral and/or Accounts Receivables" at bounding box center [335, 590] width 159 height 27
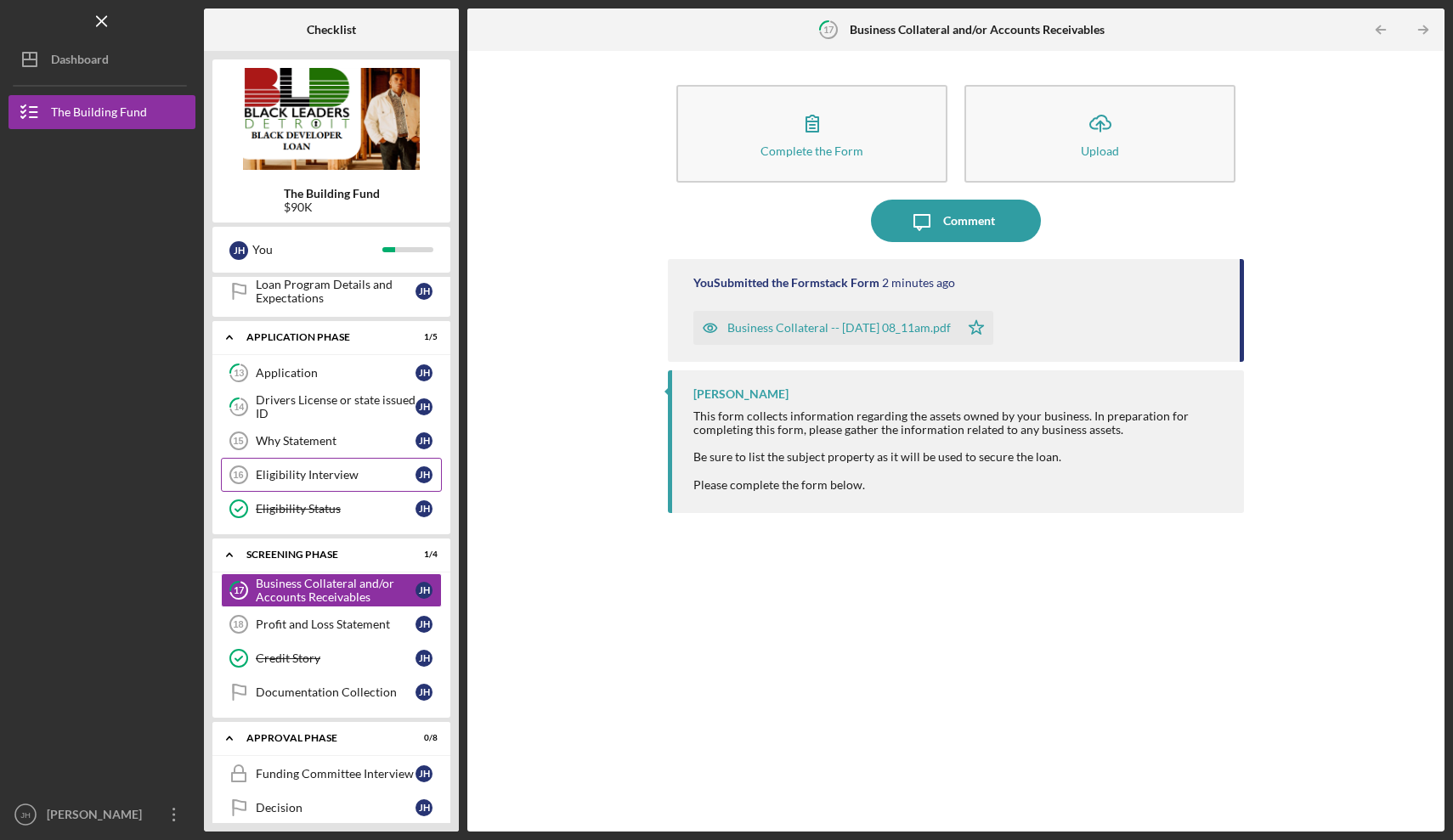
click at [316, 472] on div "Eligibility Interview" at bounding box center [335, 474] width 159 height 14
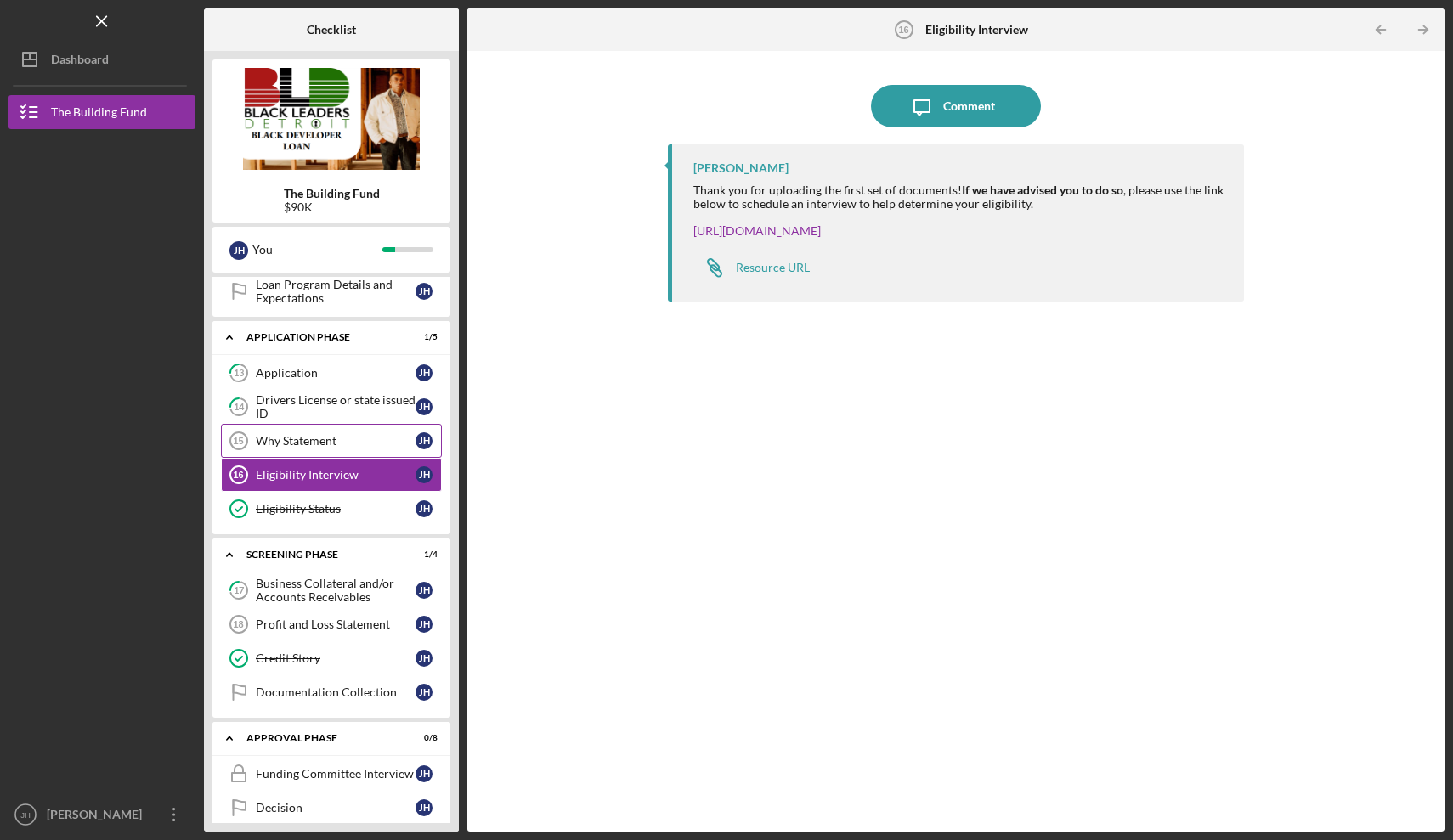
click at [305, 438] on div "Why Statement" at bounding box center [335, 440] width 159 height 14
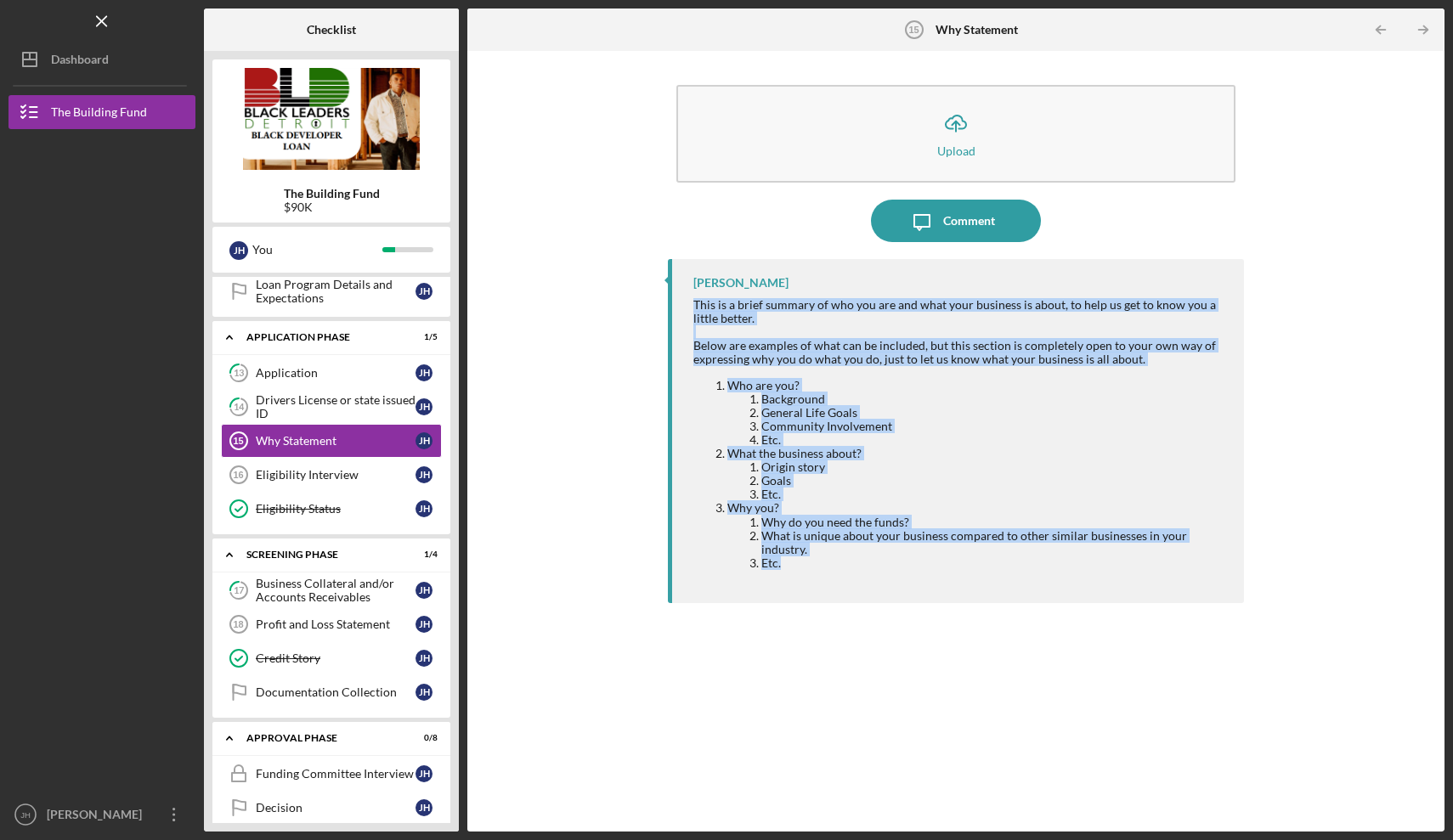
drag, startPoint x: 688, startPoint y: 305, endPoint x: 827, endPoint y: 575, distance: 303.7
click at [827, 575] on div "[PERSON_NAME] This is a brief summary of who you are and what your business is …" at bounding box center [955, 431] width 576 height 344
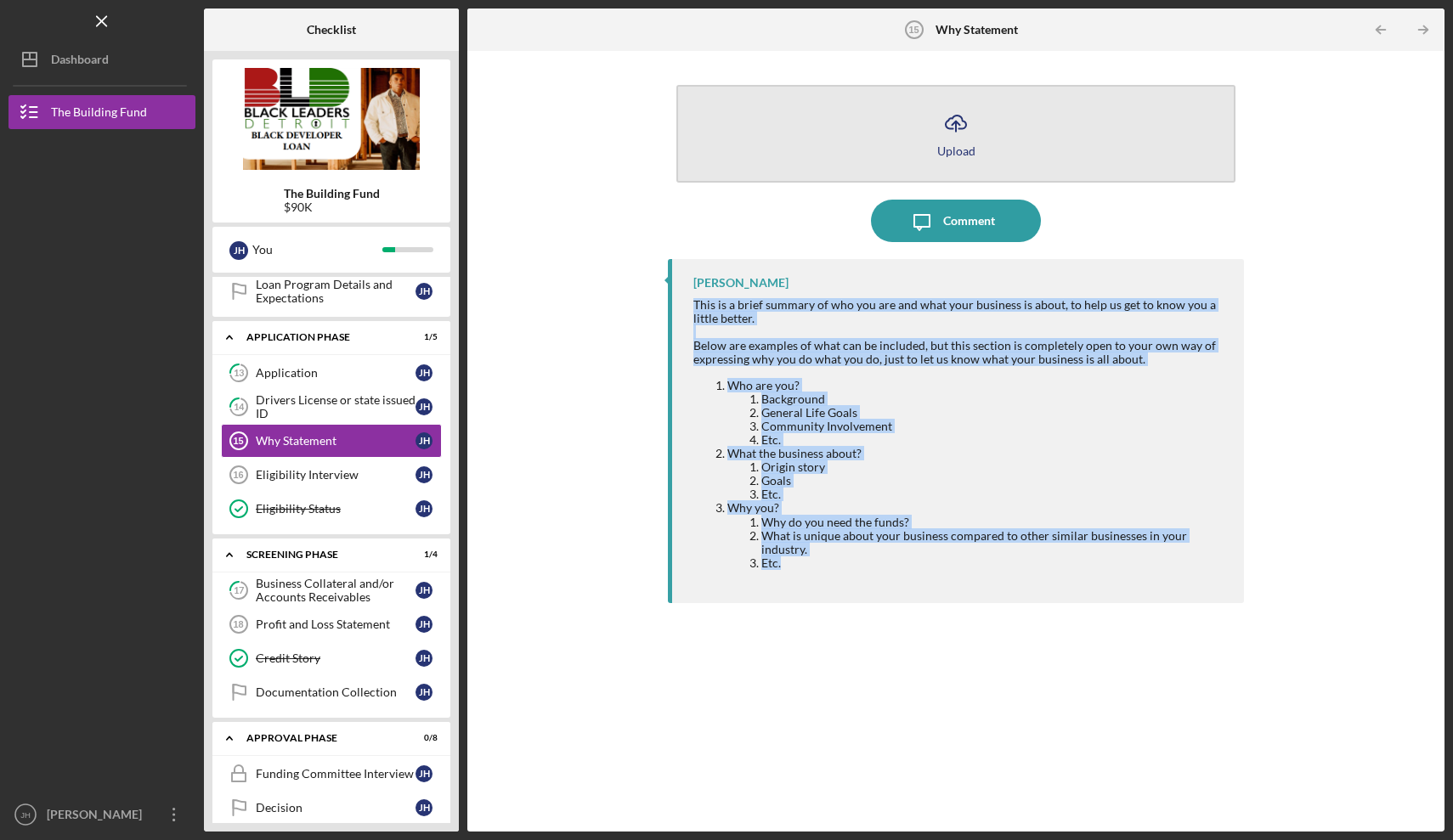
click at [955, 131] on icon "Icon/Upload" at bounding box center [955, 122] width 42 height 42
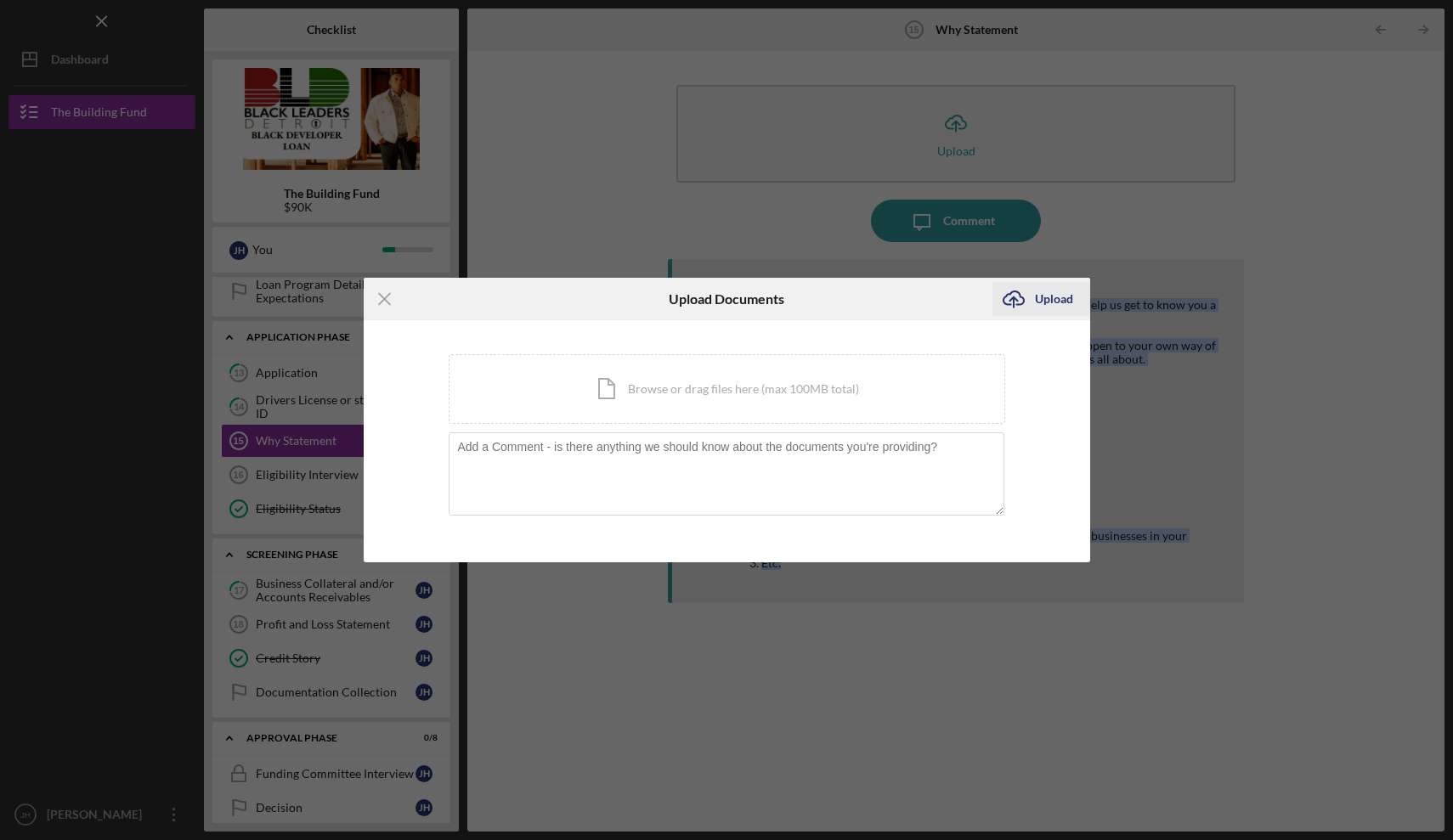
click at [1030, 294] on icon "Icon/Upload" at bounding box center [1013, 298] width 42 height 42
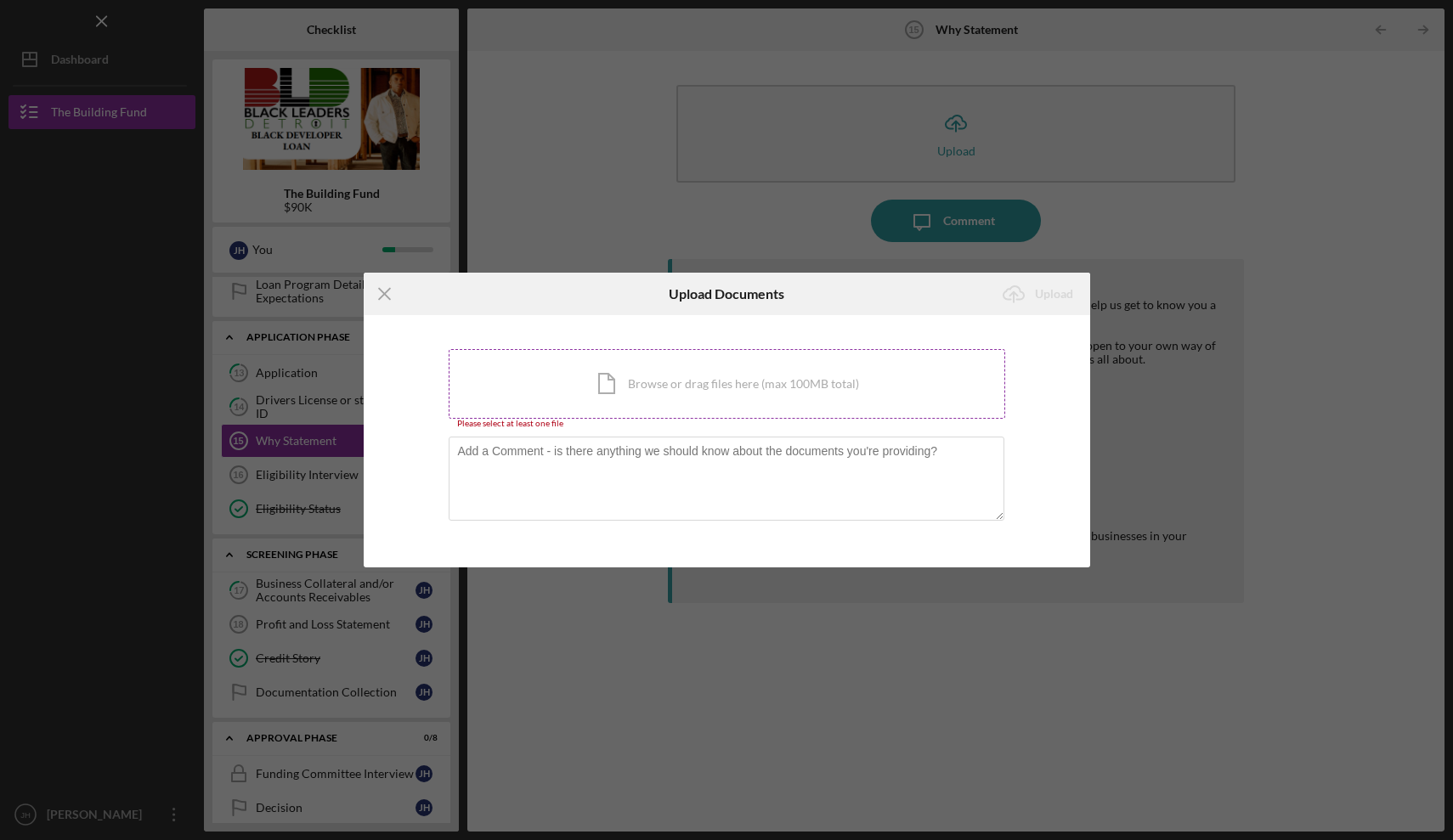
click at [698, 370] on div "Icon/Document Browse or drag files here (max 100MB total) Tap to choose files o…" at bounding box center [727, 384] width 557 height 69
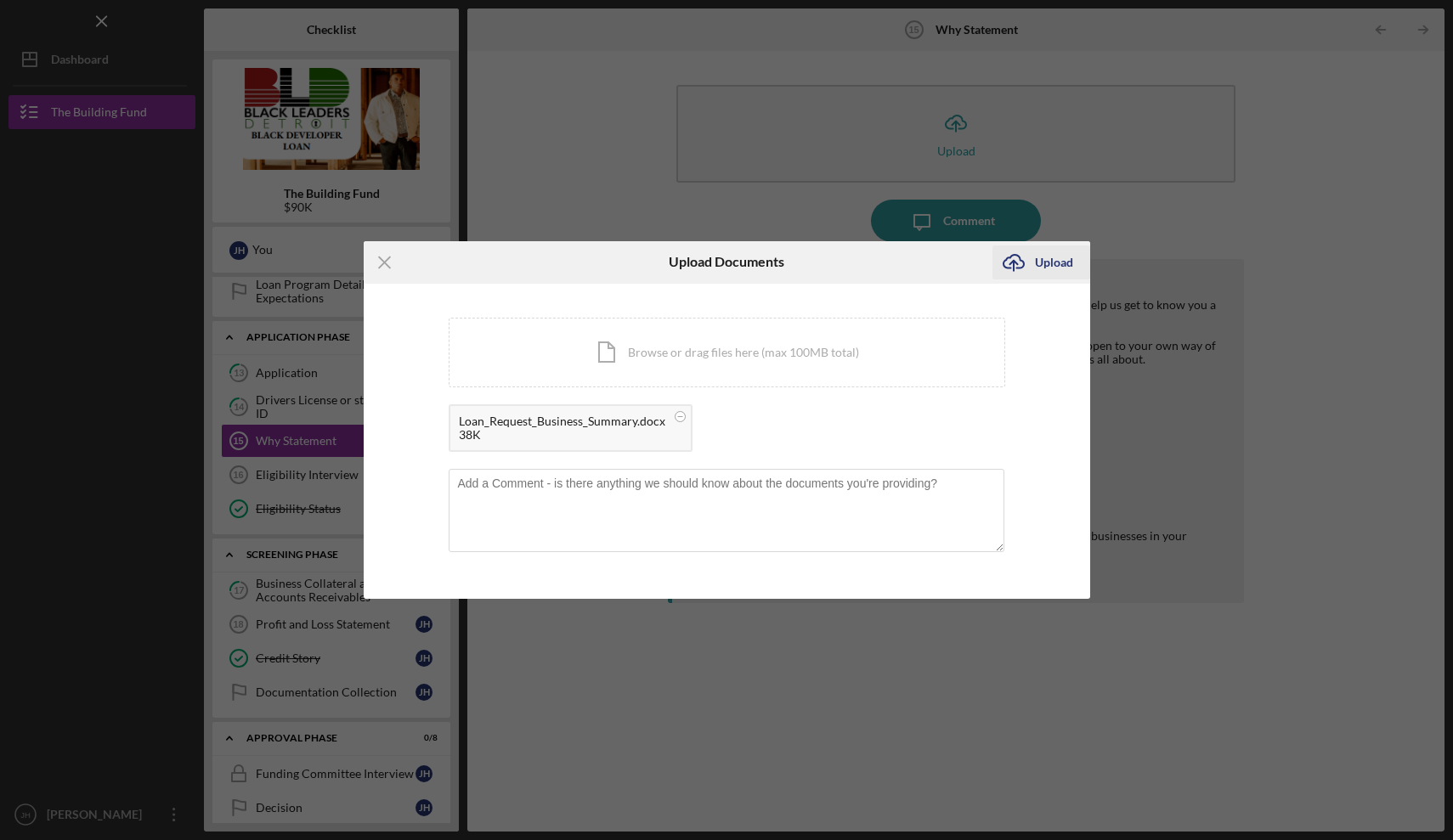
click at [1043, 261] on div "Upload" at bounding box center [1054, 263] width 38 height 34
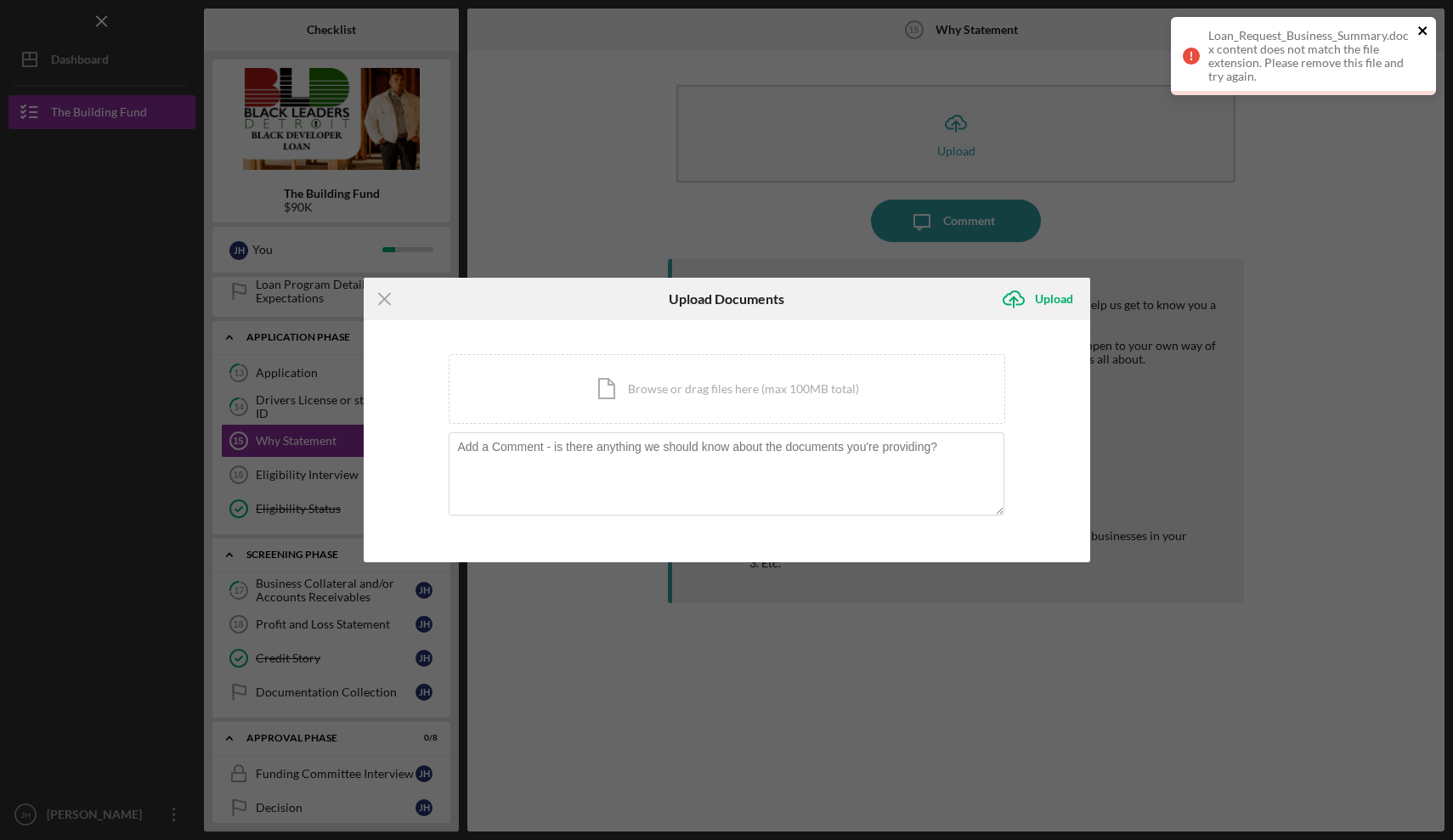
click at [1422, 31] on icon "close" at bounding box center [1421, 30] width 8 height 8
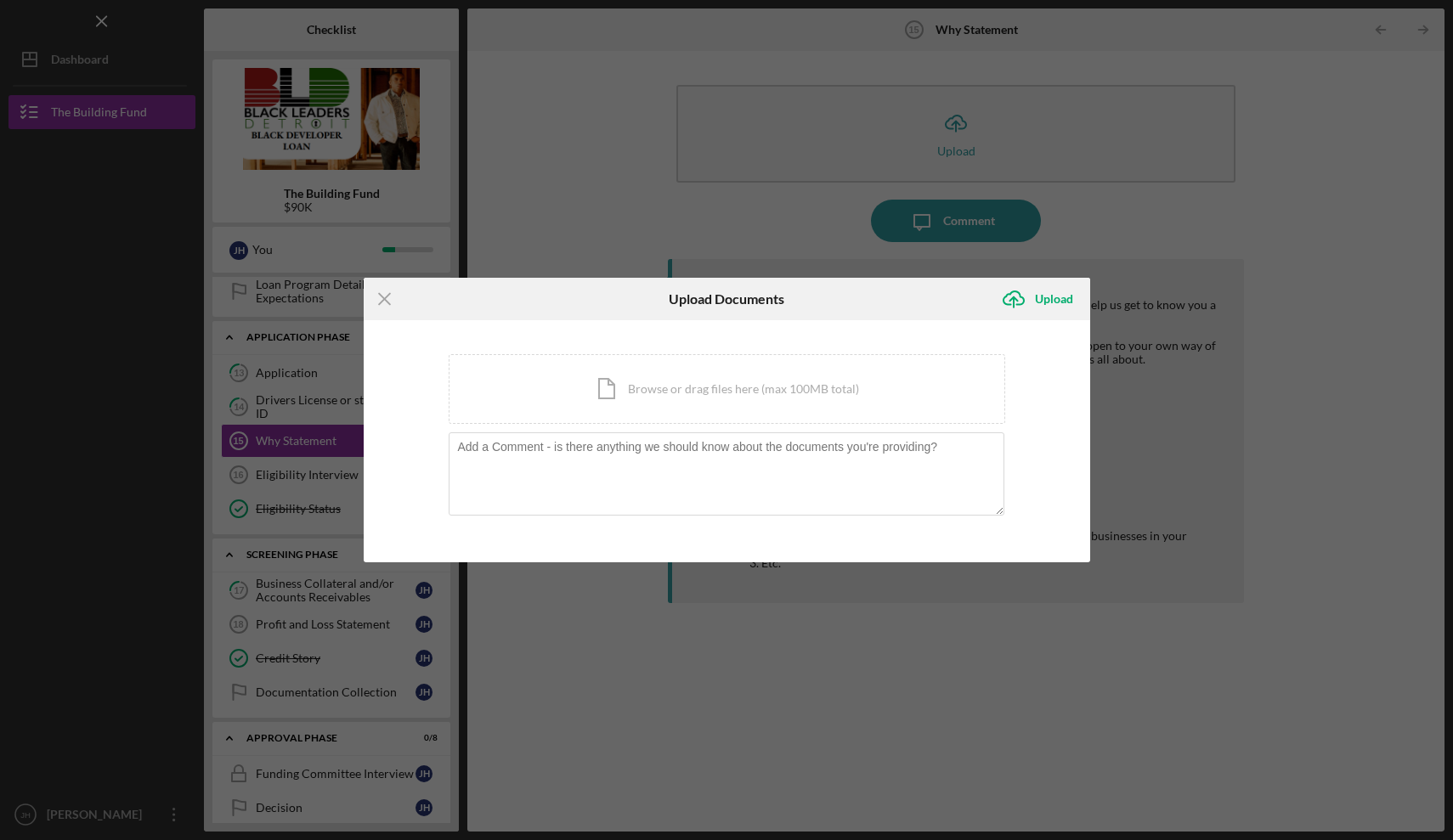
click at [610, 173] on div "Icon/Menu Close Upload Documents Icon/Upload Upload You're uploading documents …" at bounding box center [726, 420] width 1453 height 840
click at [390, 294] on line at bounding box center [385, 298] width 11 height 11
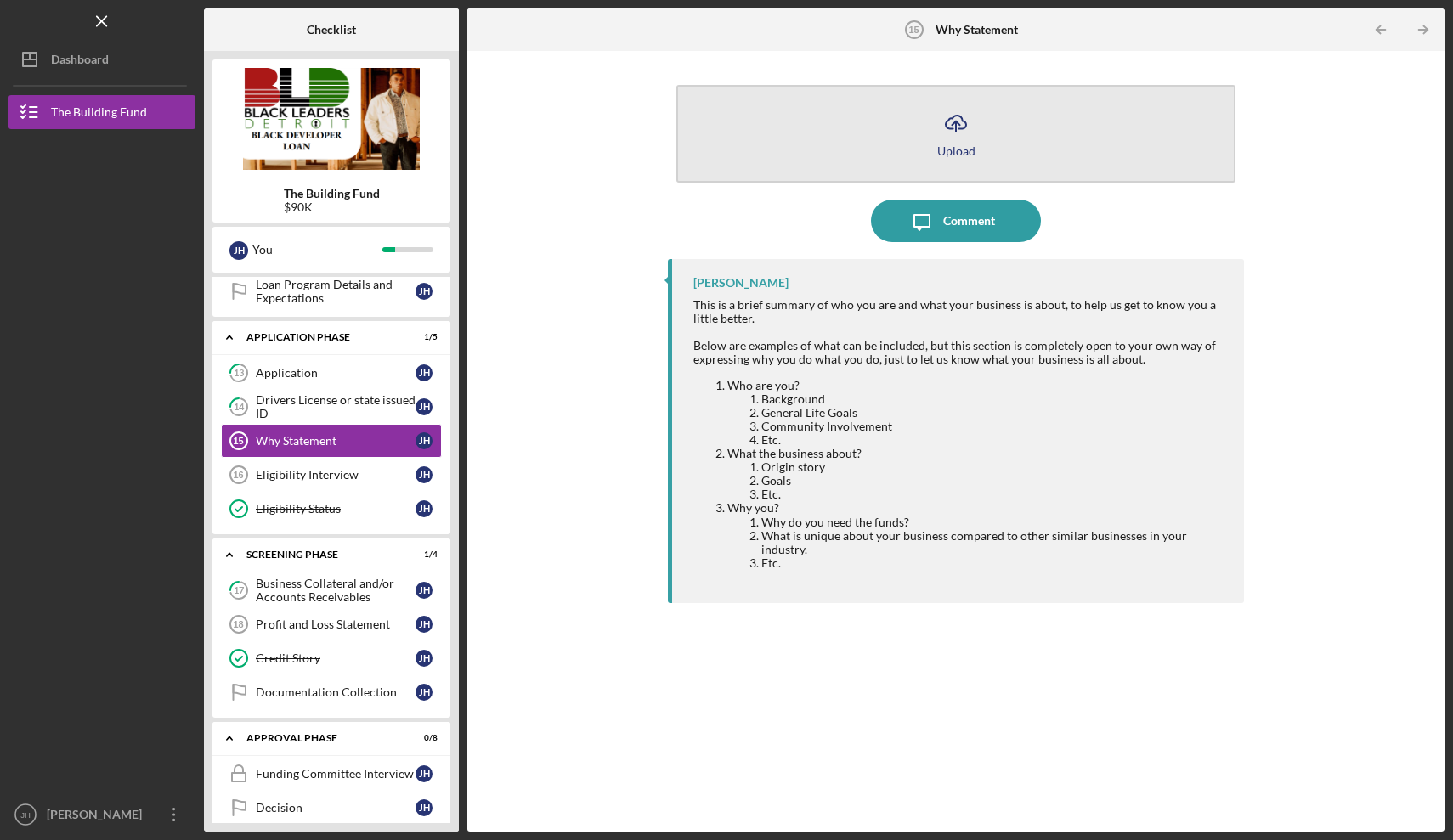
click at [954, 123] on polyline "button" at bounding box center [955, 123] width 7 height 5
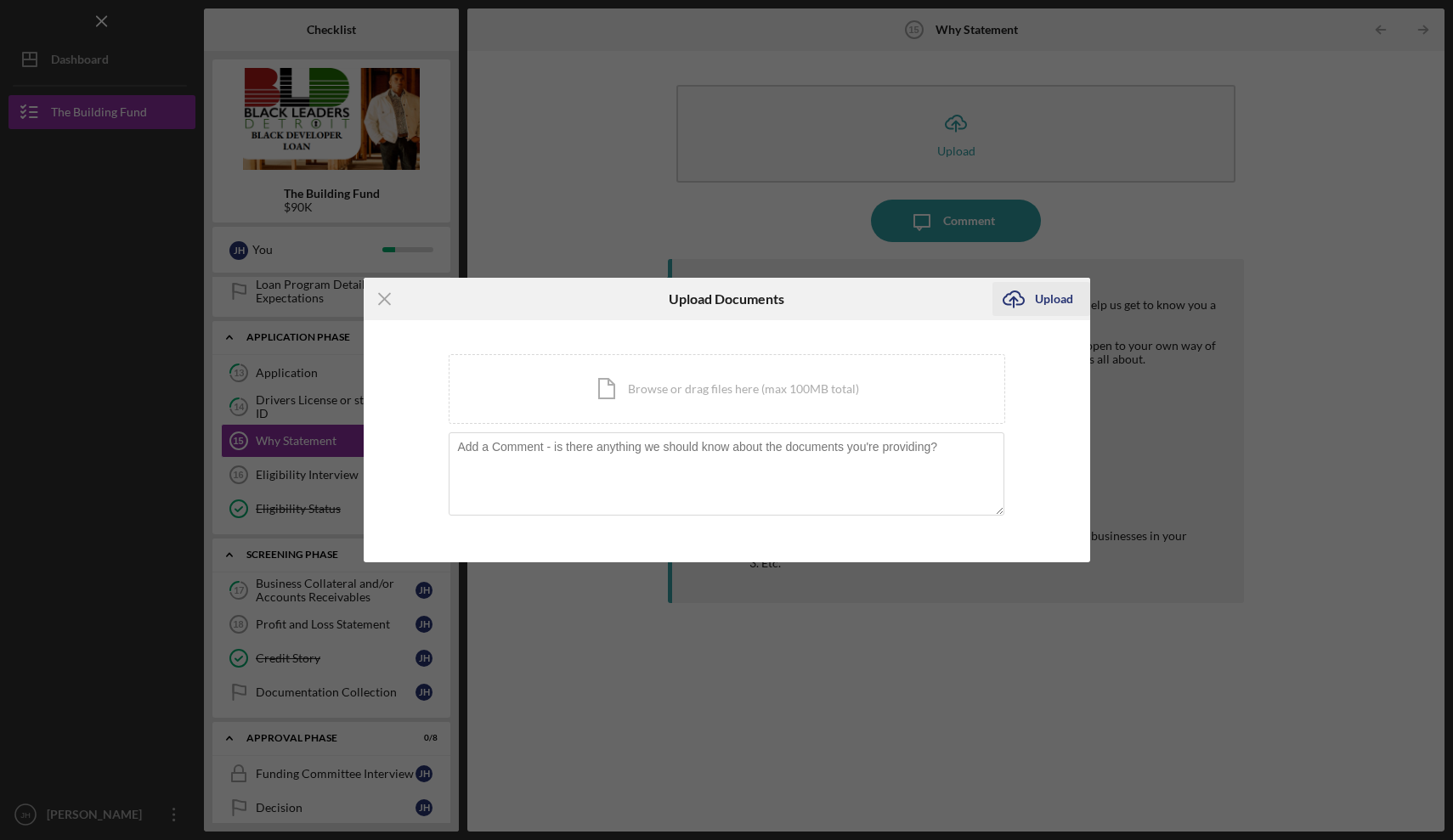
click at [1019, 303] on icon "Icon/Upload" at bounding box center [1013, 298] width 42 height 42
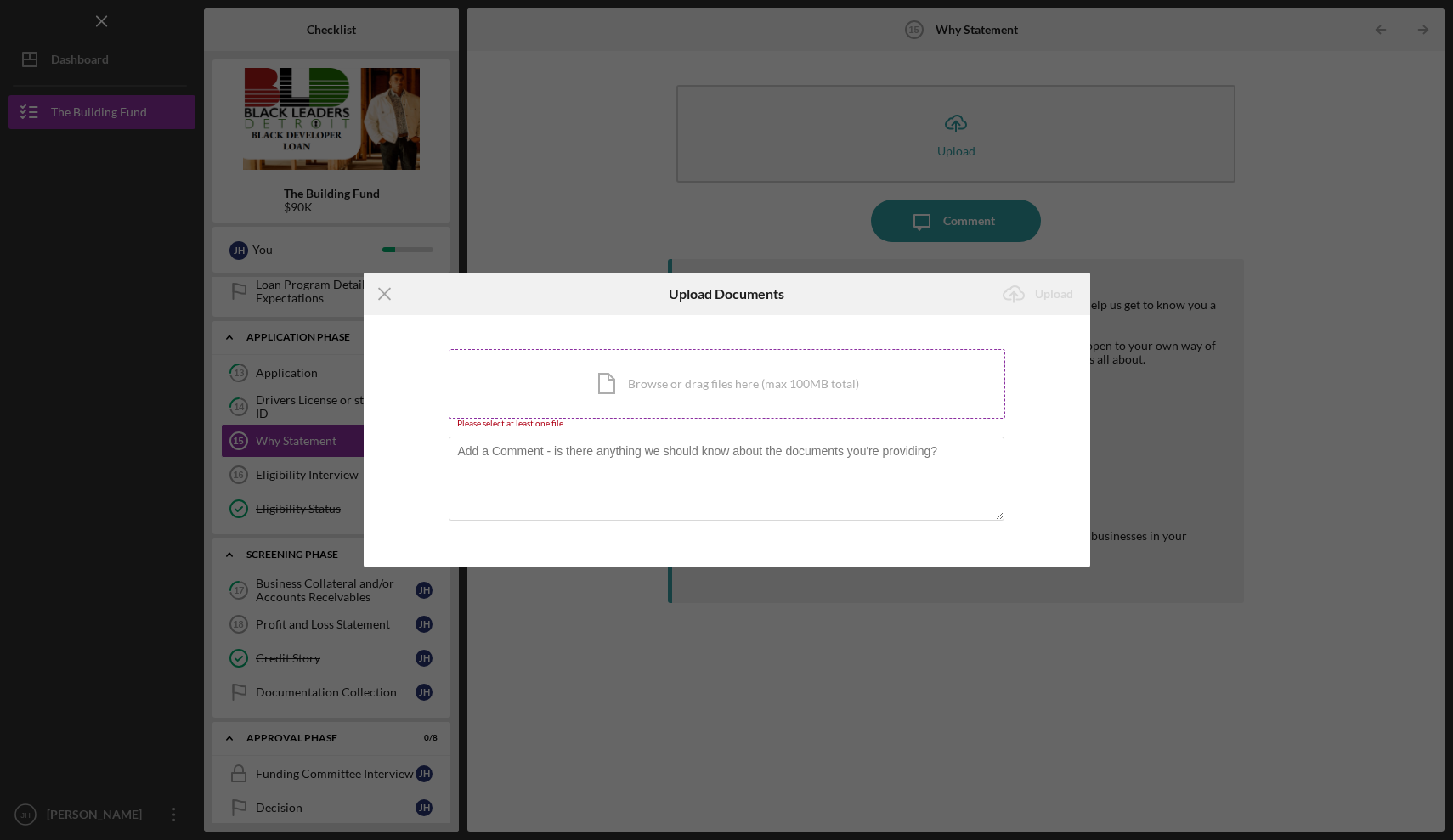
click at [731, 380] on div "Icon/Document Browse or drag files here (max 100MB total) Tap to choose files o…" at bounding box center [727, 384] width 557 height 69
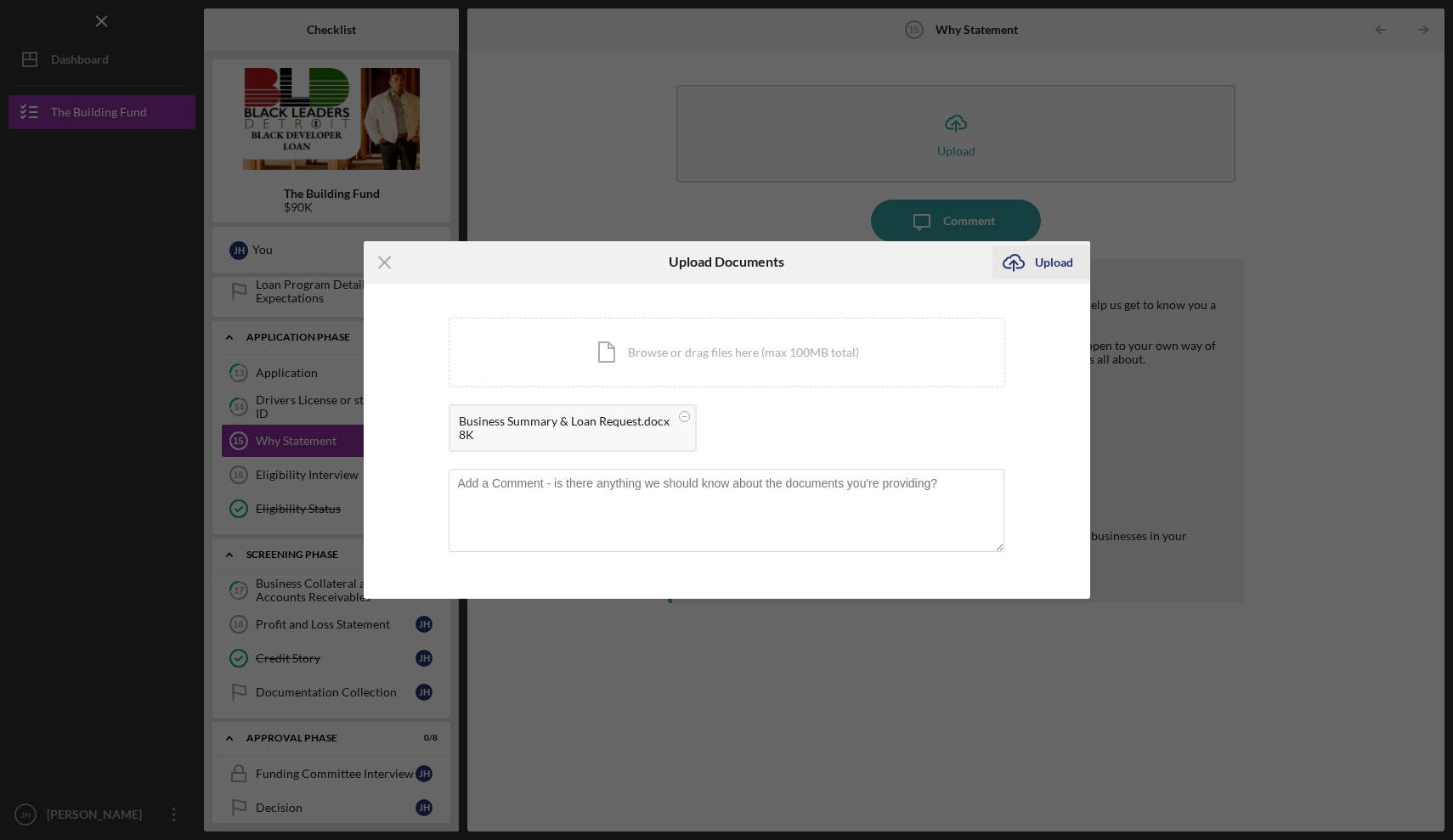
click at [1047, 266] on div "Upload" at bounding box center [1054, 263] width 38 height 34
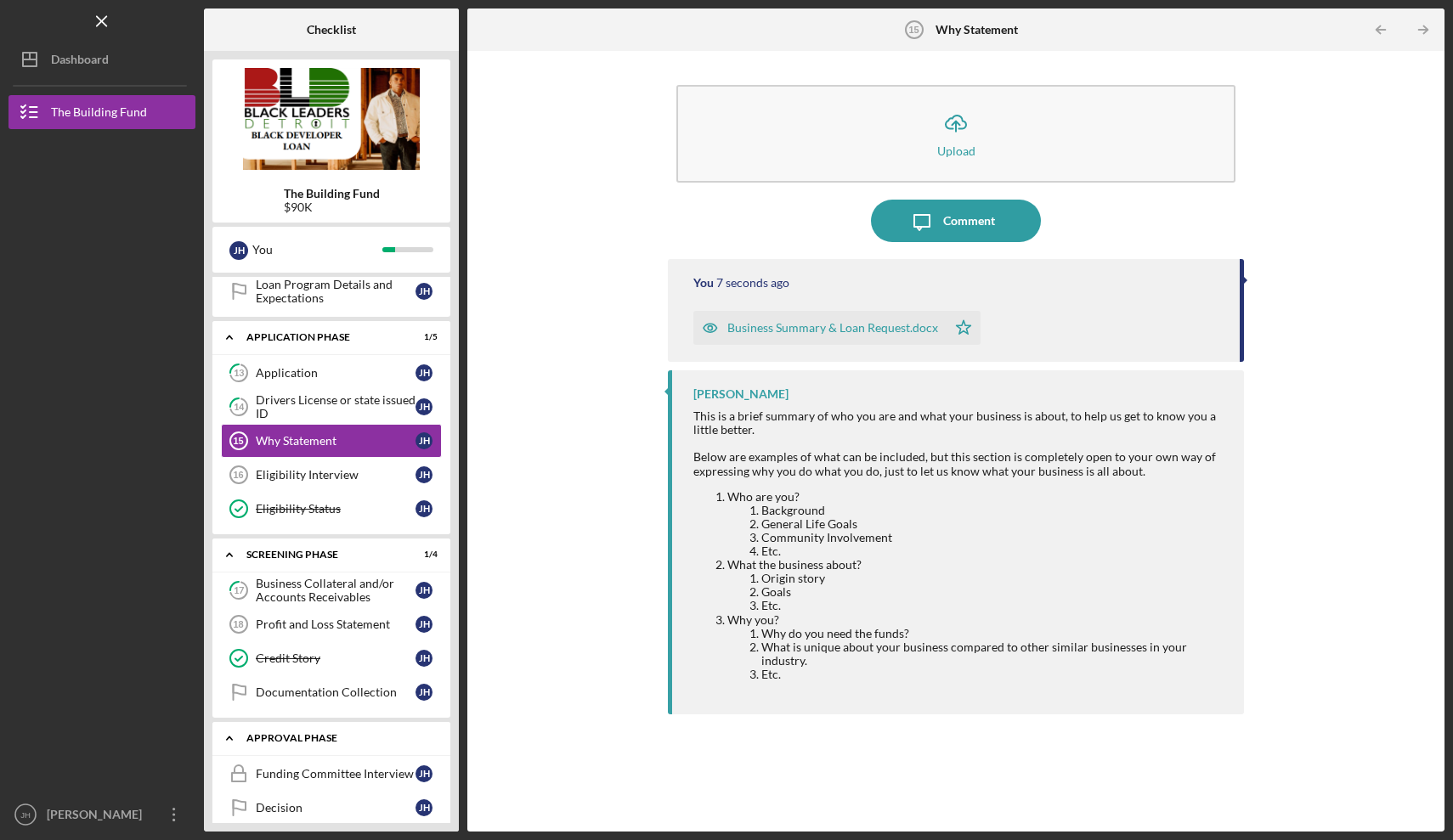
click at [276, 731] on div "Icon/Expander Approval Phase 0 / 8" at bounding box center [331, 738] width 238 height 35
